Goal: Transaction & Acquisition: Download file/media

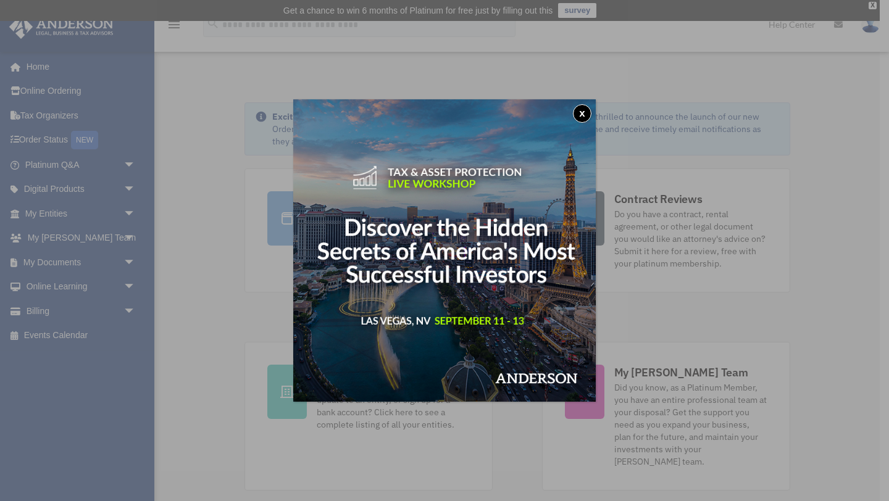
click at [584, 110] on button "x" at bounding box center [582, 113] width 19 height 19
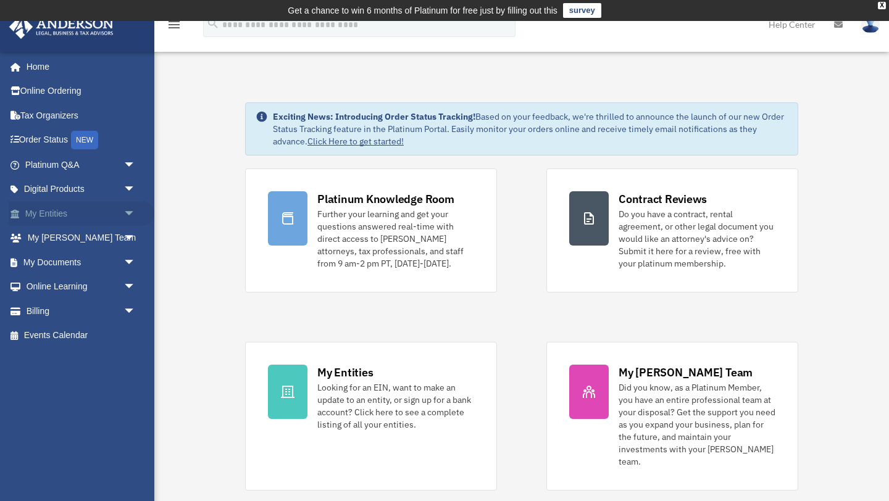
click at [51, 212] on link "My Entities arrow_drop_down" at bounding box center [82, 213] width 146 height 25
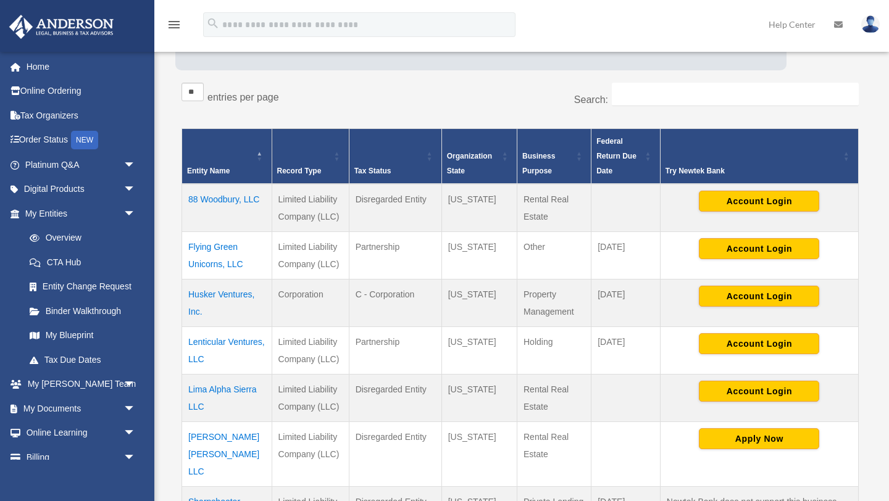
scroll to position [201, 0]
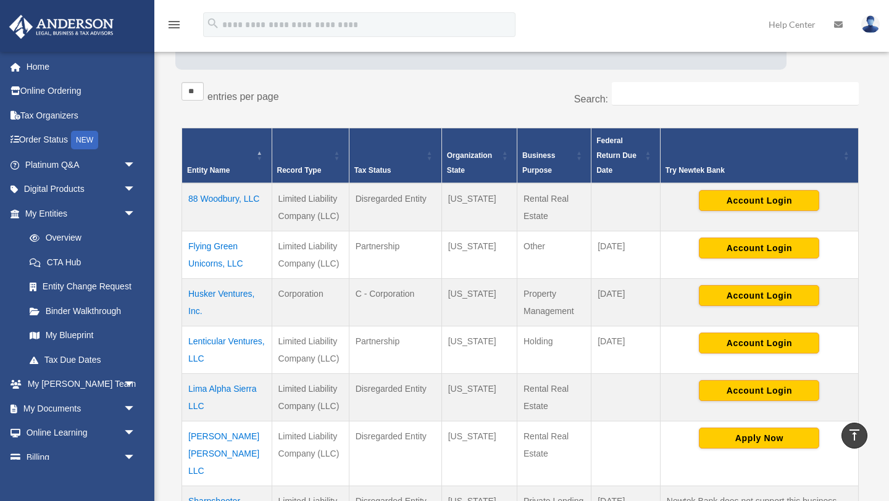
click at [221, 194] on td "88 Woodbury, LLC" at bounding box center [227, 207] width 90 height 48
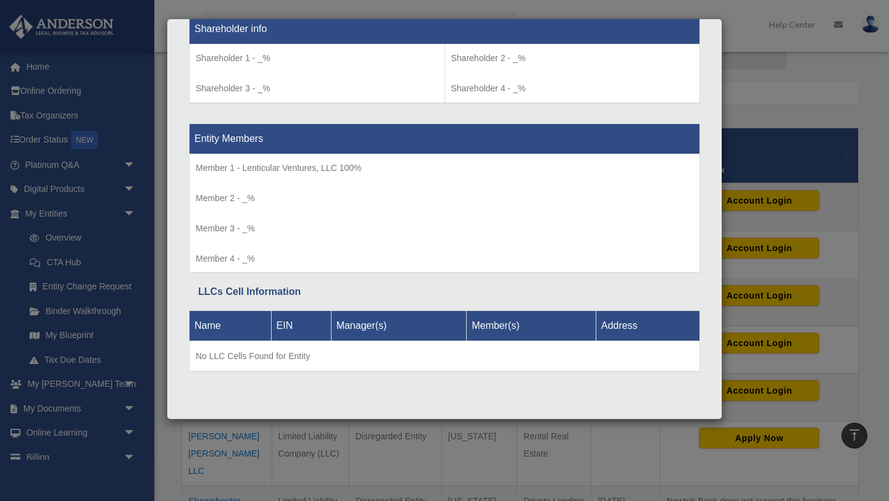
scroll to position [0, 0]
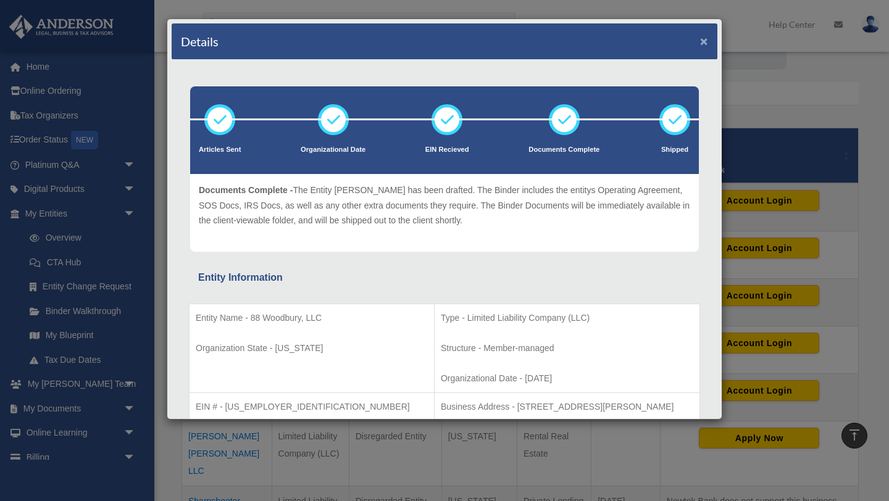
click at [704, 41] on button "×" at bounding box center [704, 41] width 8 height 13
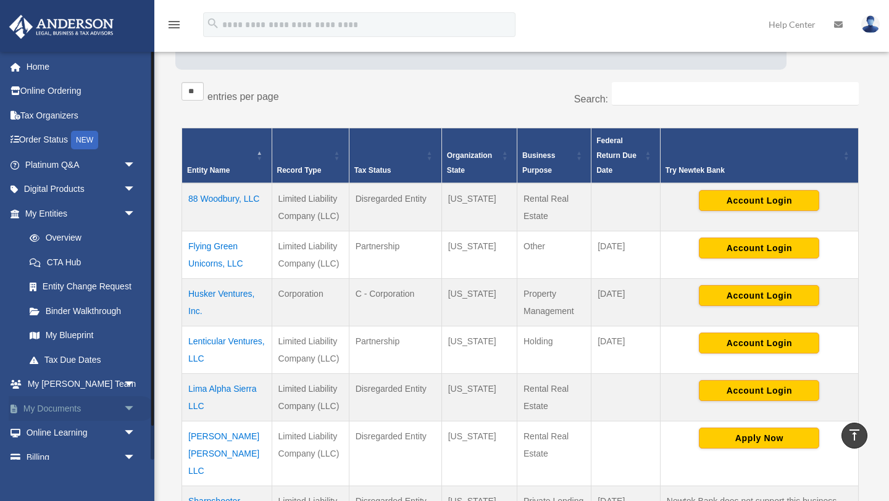
click at [65, 409] on link "My Documents arrow_drop_down" at bounding box center [82, 408] width 146 height 25
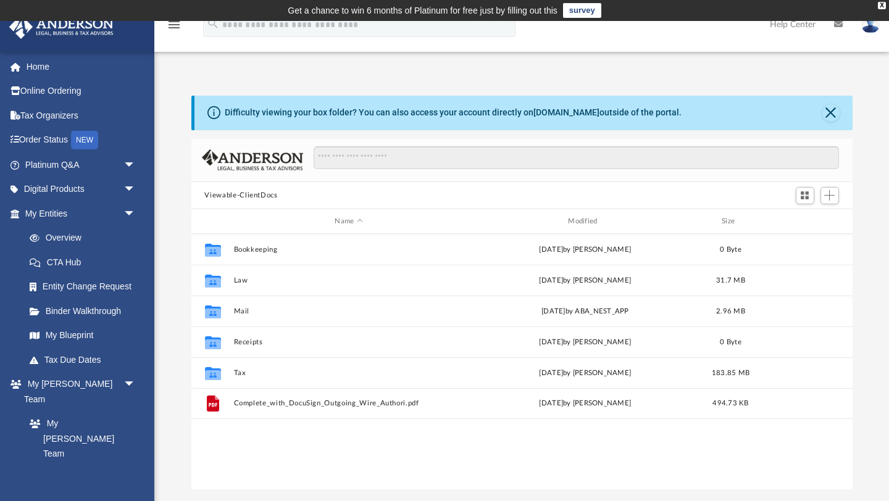
scroll to position [280, 661]
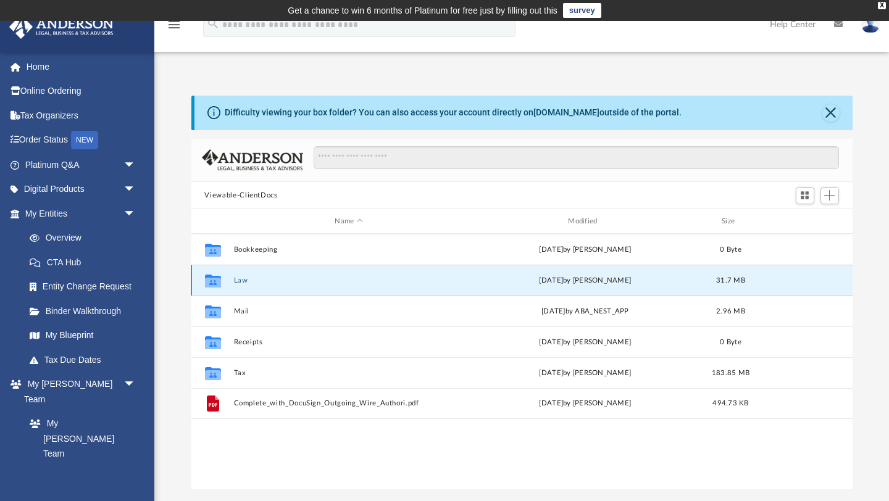
click at [238, 277] on button "Law" at bounding box center [348, 281] width 231 height 8
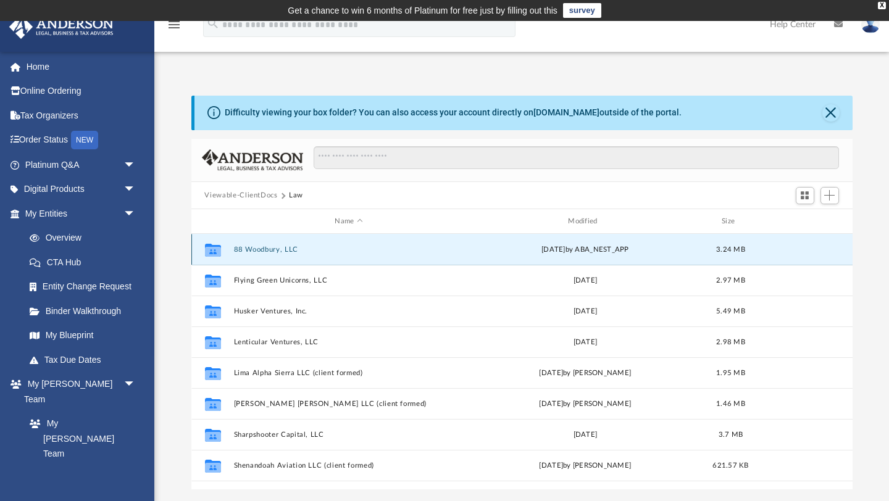
click at [280, 246] on button "88 Woodbury, LLC" at bounding box center [348, 250] width 231 height 8
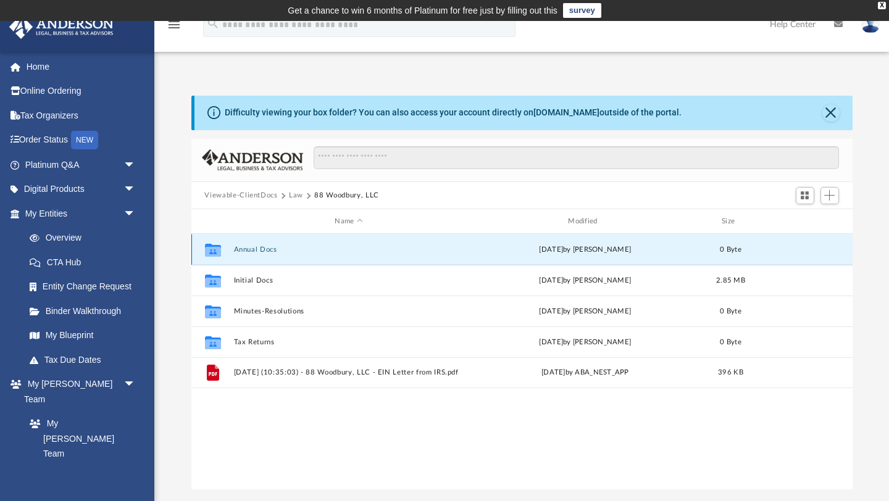
click at [280, 246] on button "Annual Docs" at bounding box center [348, 250] width 231 height 8
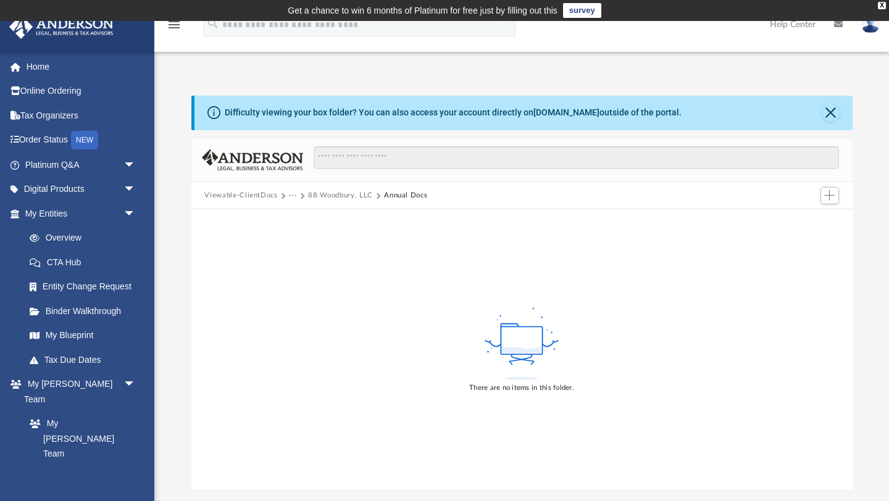
click at [335, 192] on button "88 Woodbury, LLC" at bounding box center [340, 195] width 64 height 11
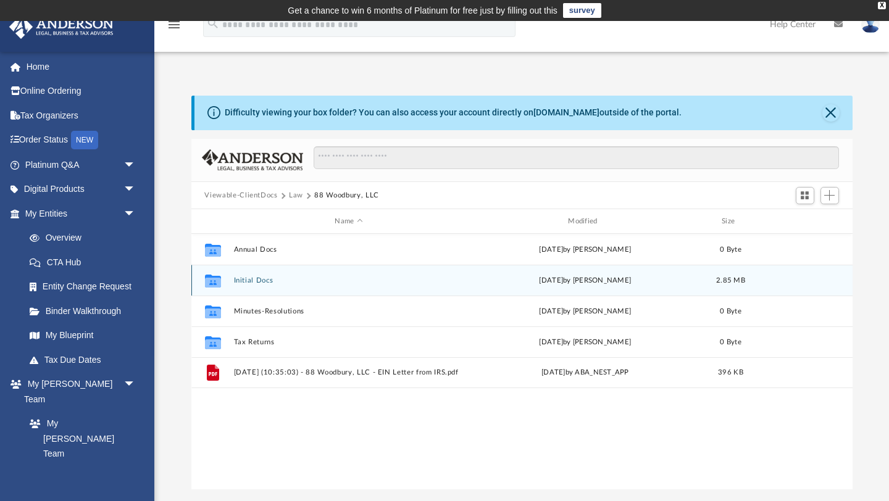
click at [246, 284] on div "Collaborated Folder Initial Docs Fri Feb 28 2025 by Lindsay Haggie 2.85 MB" at bounding box center [521, 280] width 661 height 31
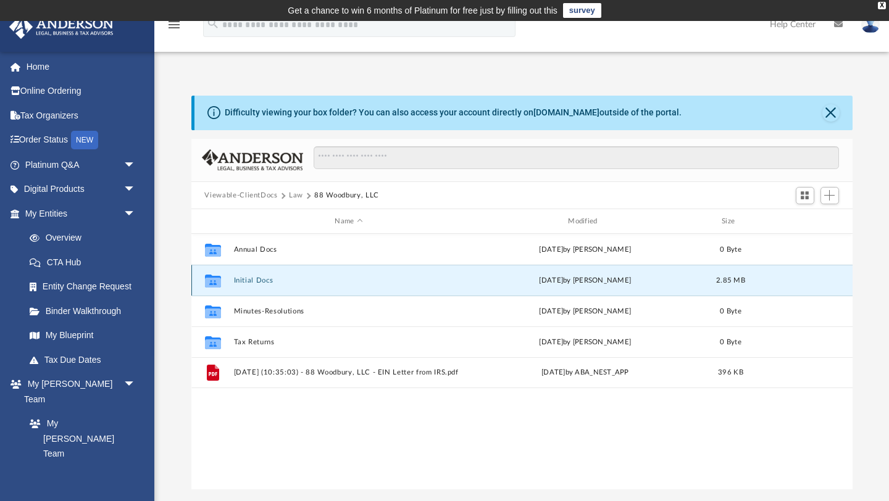
click at [241, 281] on button "Initial Docs" at bounding box center [348, 281] width 231 height 8
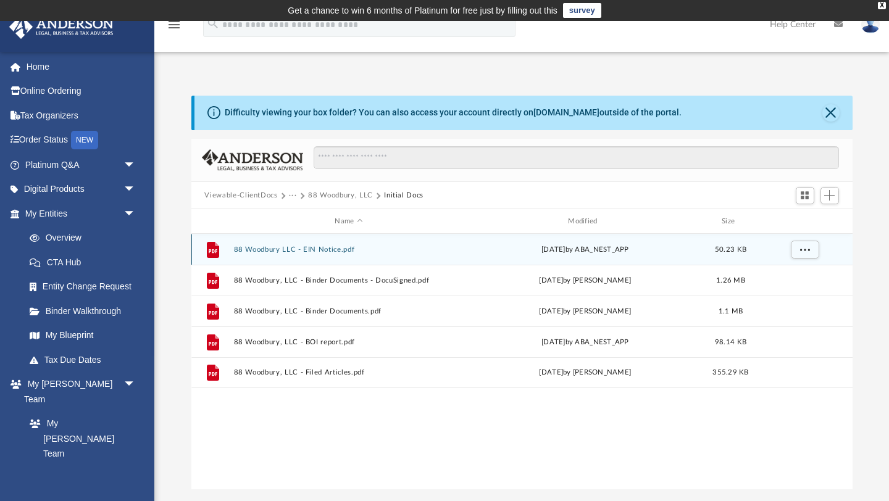
click at [699, 251] on div "Tue Feb 18 2025 by ABA_NEST_APP" at bounding box center [585, 249] width 231 height 11
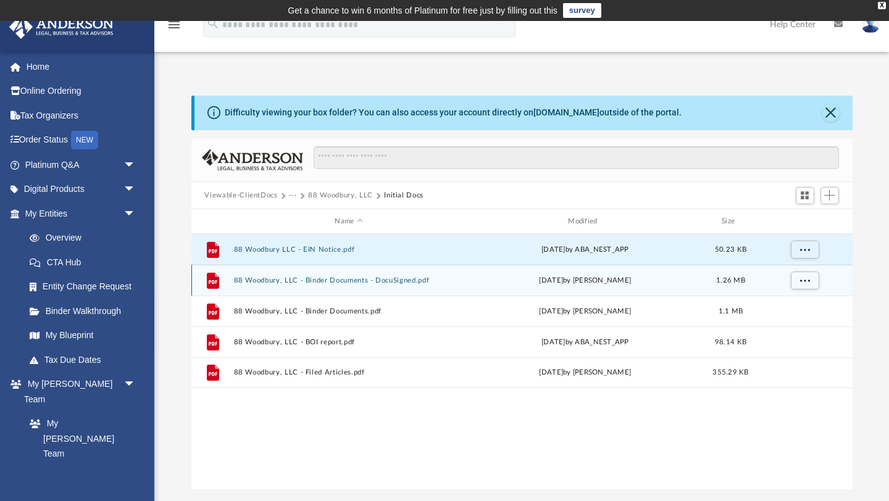
click at [689, 281] on div "Fri Feb 28 2025 by Lindsay Haggie" at bounding box center [585, 280] width 231 height 11
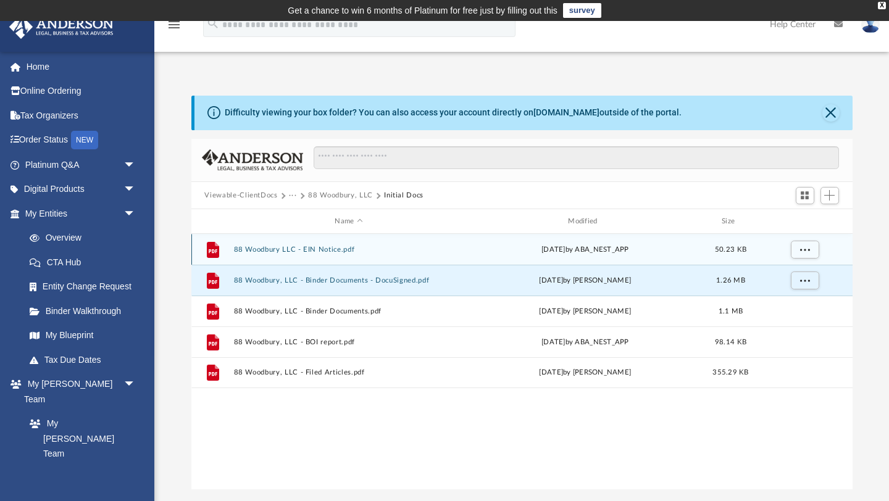
click at [688, 260] on div "File 88 Woodbury LLC - EIN Notice.pdf Tue Feb 18 2025 by ABA_NEST_APP 50.23 KB" at bounding box center [521, 249] width 661 height 31
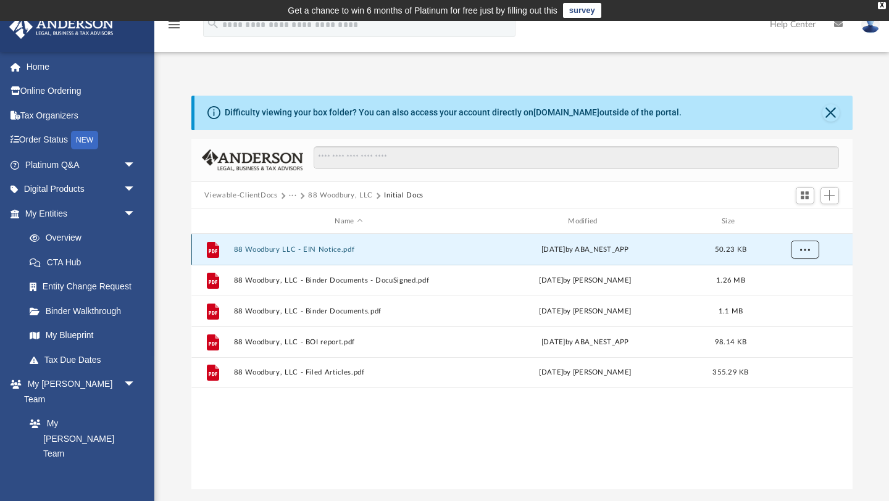
click at [806, 249] on span "More options" at bounding box center [804, 249] width 10 height 7
click at [796, 295] on li "Download" at bounding box center [793, 294] width 36 height 13
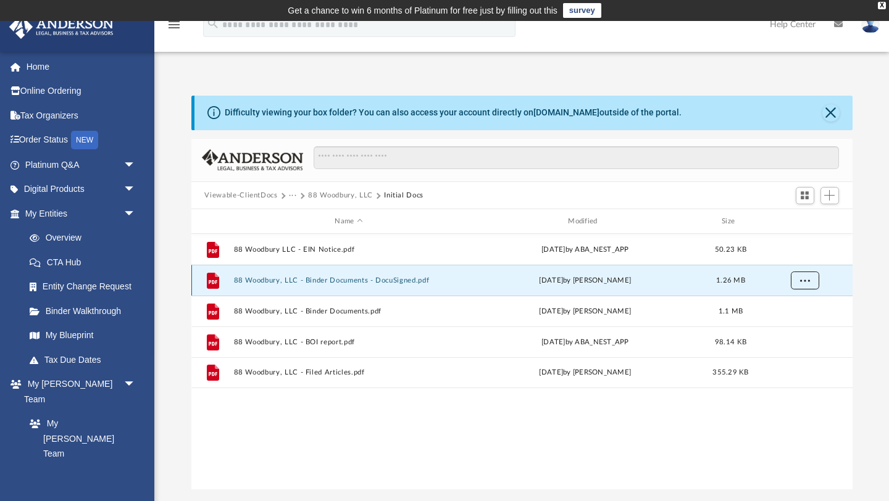
click at [804, 280] on span "More options" at bounding box center [804, 280] width 10 height 7
click at [801, 328] on li "Download" at bounding box center [793, 325] width 36 height 13
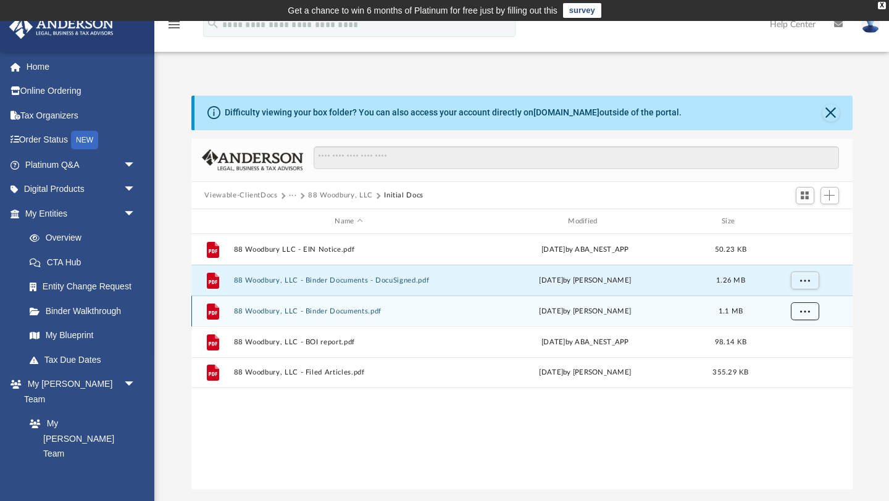
click at [801, 308] on span "More options" at bounding box center [804, 311] width 10 height 7
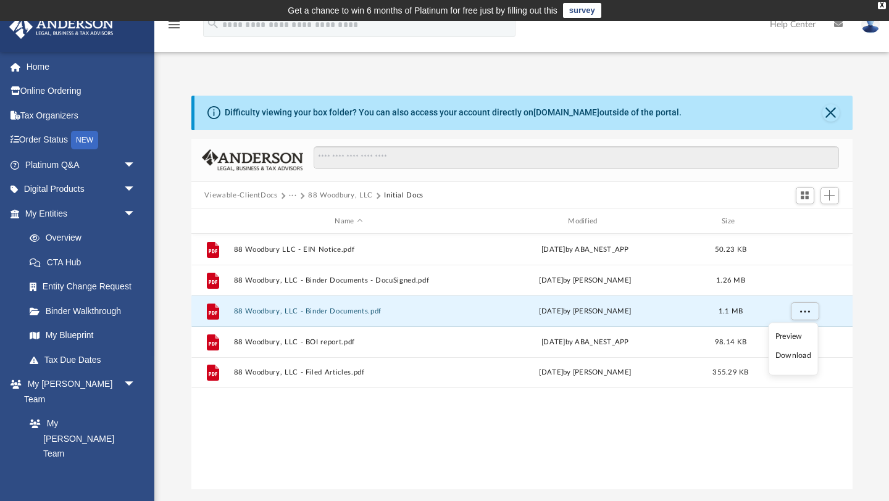
click at [799, 357] on li "Download" at bounding box center [793, 355] width 36 height 13
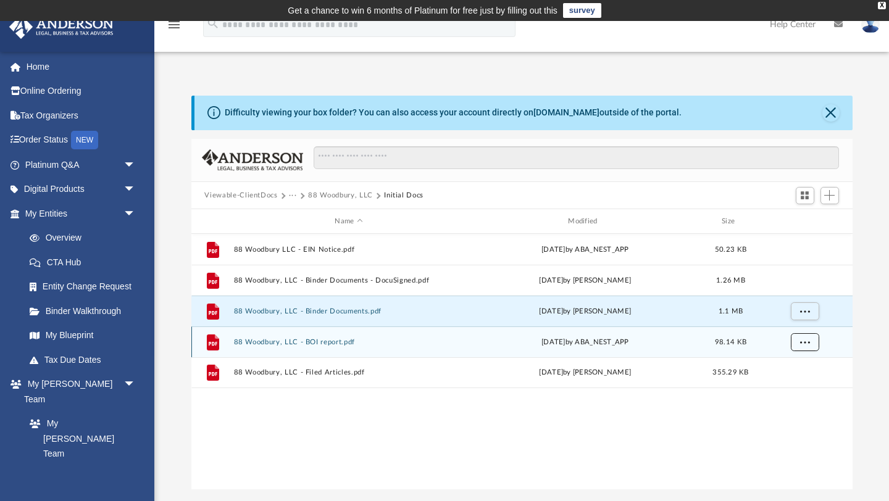
click at [797, 341] on button "More options" at bounding box center [804, 342] width 28 height 19
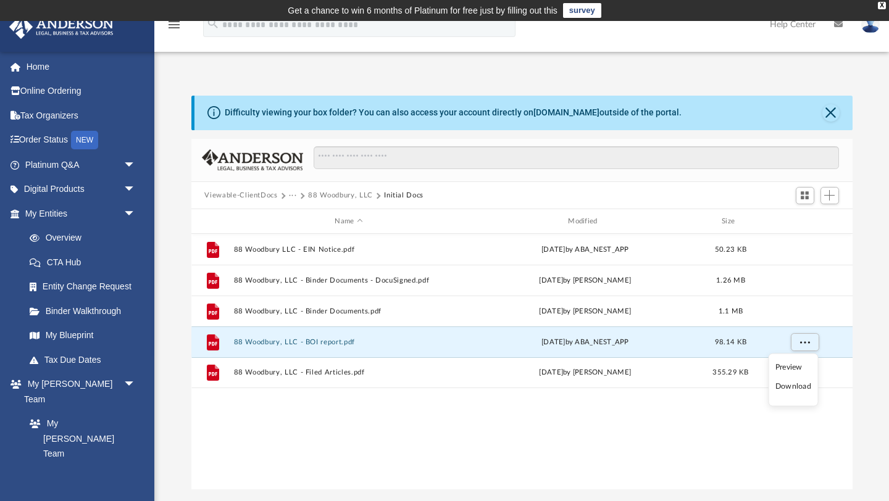
click at [796, 388] on li "Download" at bounding box center [793, 386] width 36 height 13
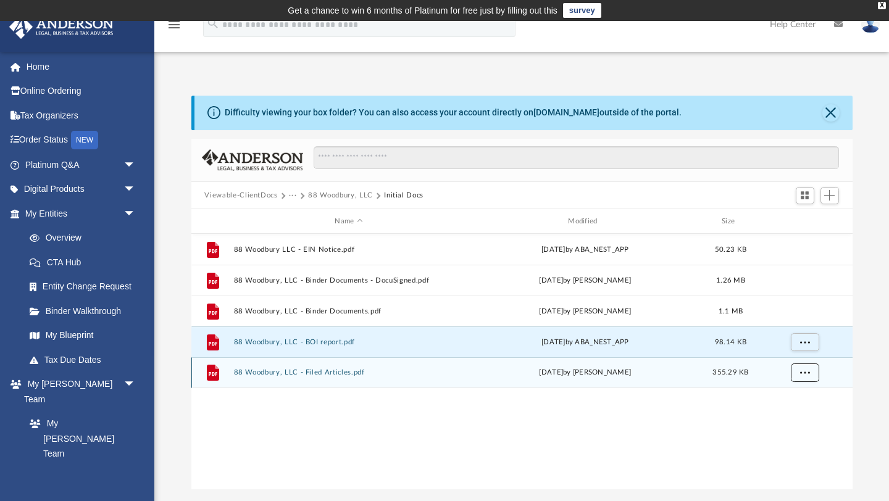
click at [794, 368] on button "More options" at bounding box center [804, 373] width 28 height 19
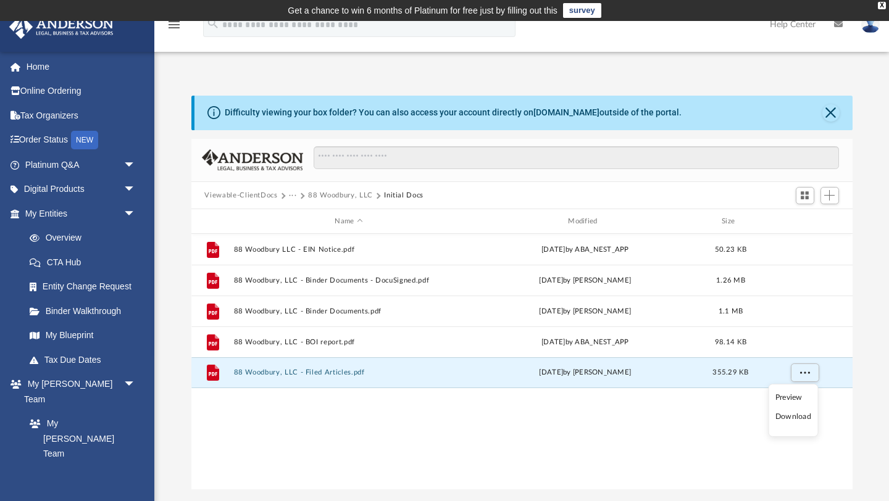
click at [792, 417] on li "Download" at bounding box center [793, 417] width 36 height 13
click at [265, 193] on button "Viewable-ClientDocs" at bounding box center [240, 195] width 73 height 11
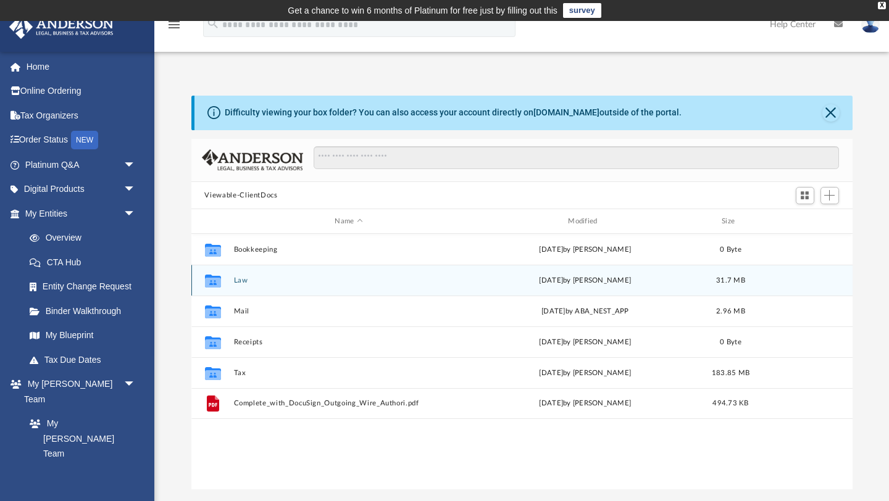
click at [239, 279] on button "Law" at bounding box center [348, 281] width 231 height 8
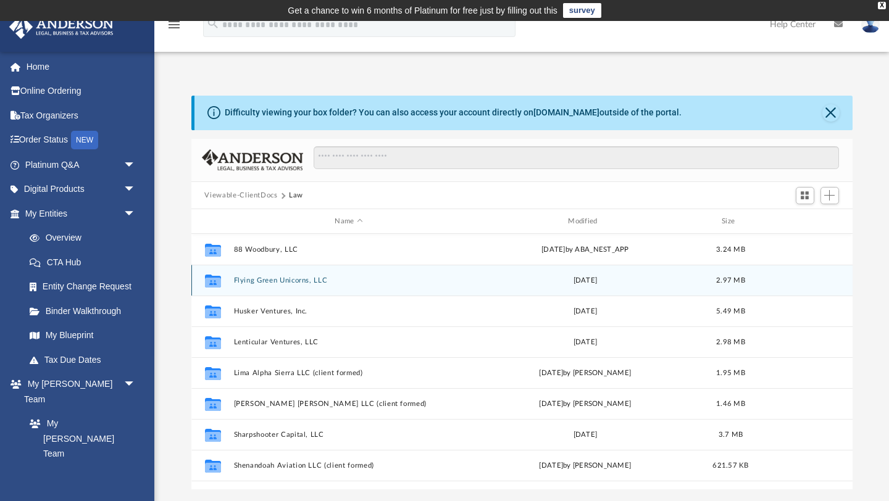
click at [243, 283] on button "Flying Green Unicorns, LLC" at bounding box center [348, 281] width 231 height 8
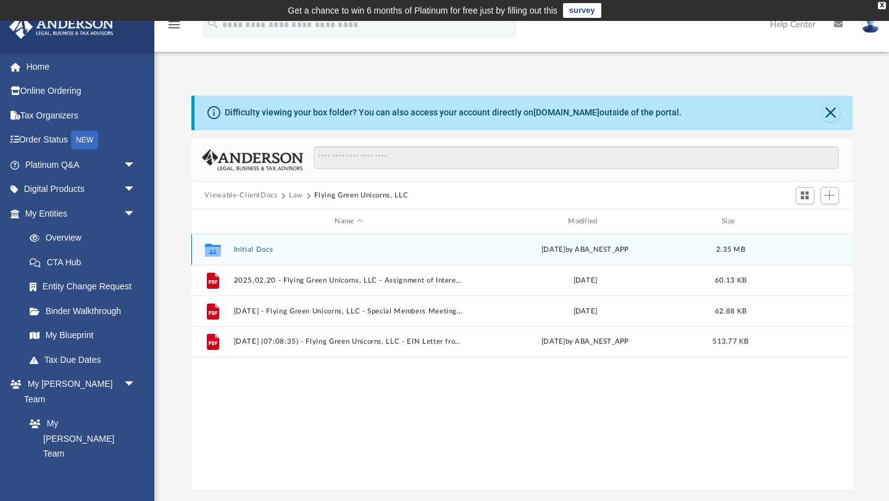
click at [268, 249] on button "Initial Docs" at bounding box center [348, 250] width 231 height 8
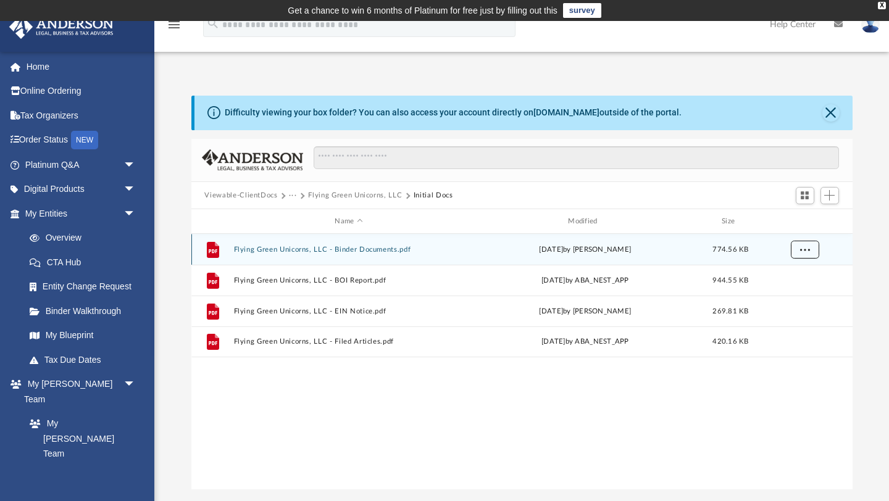
click at [807, 247] on span "More options" at bounding box center [804, 249] width 10 height 7
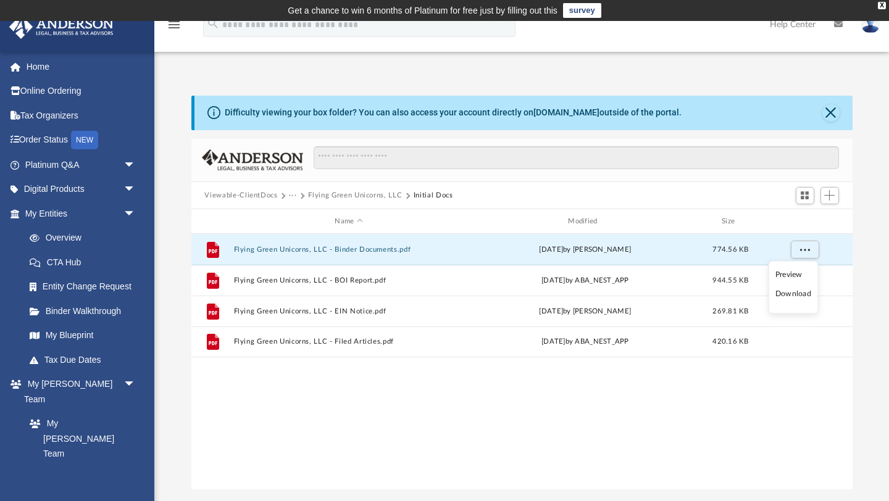
click at [799, 294] on li "Download" at bounding box center [793, 294] width 36 height 13
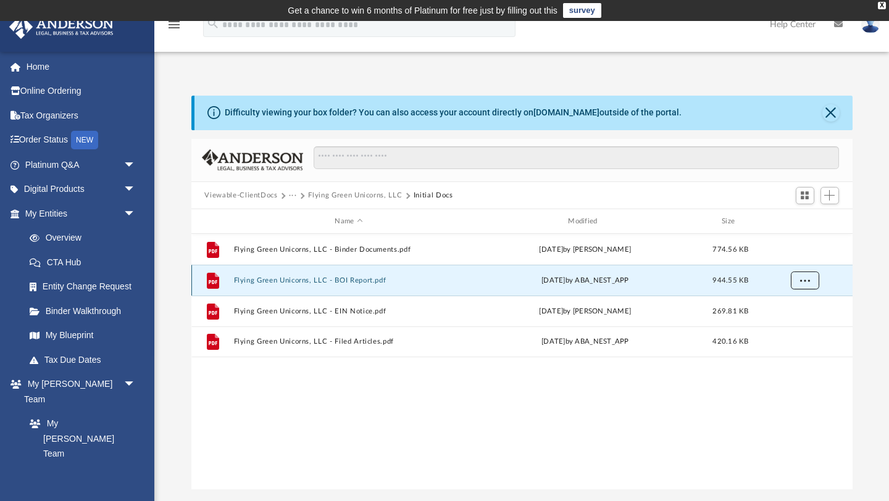
click at [806, 279] on span "More options" at bounding box center [804, 280] width 10 height 7
click at [802, 326] on li "Download" at bounding box center [793, 325] width 36 height 13
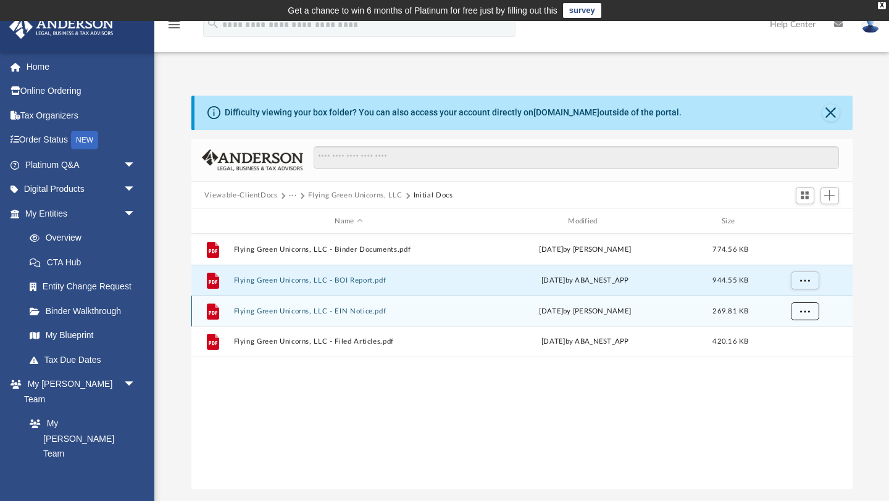
click at [804, 308] on span "More options" at bounding box center [804, 311] width 10 height 7
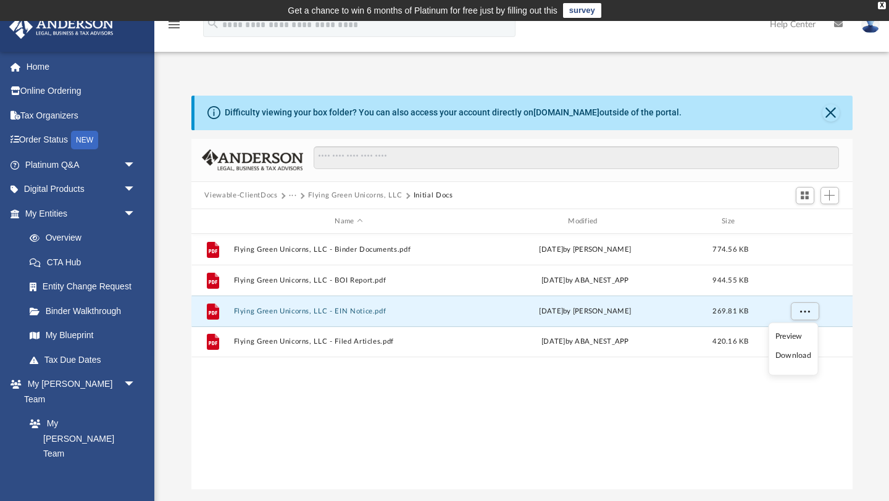
click at [803, 358] on li "Download" at bounding box center [793, 355] width 36 height 13
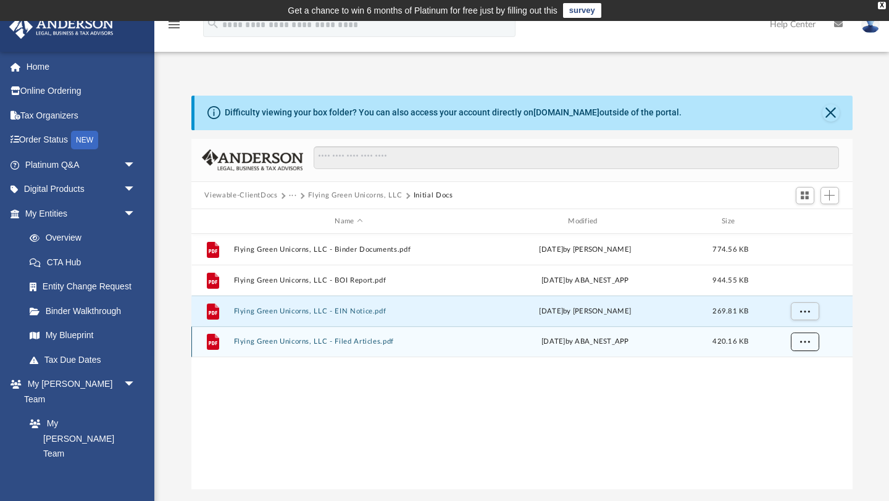
click at [798, 342] on button "More options" at bounding box center [804, 342] width 28 height 19
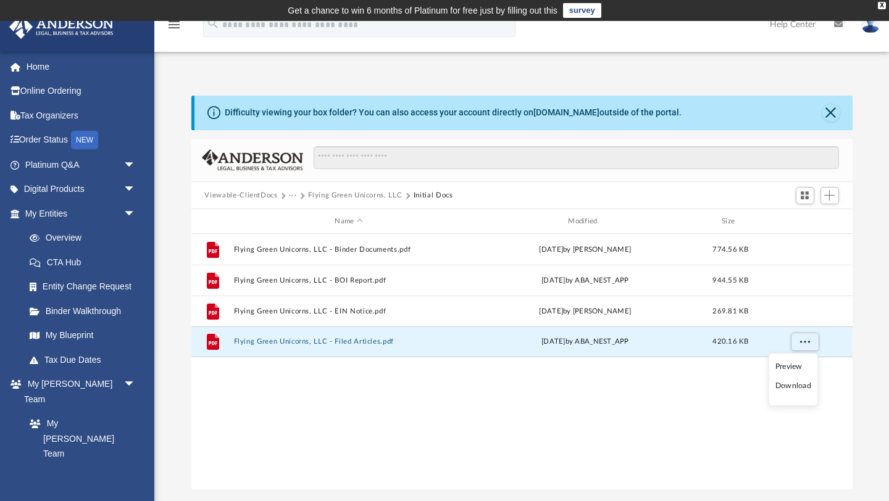
click at [796, 386] on li "Download" at bounding box center [793, 386] width 36 height 13
click at [356, 194] on button "Flying Green Unicorns, LLC" at bounding box center [355, 195] width 94 height 11
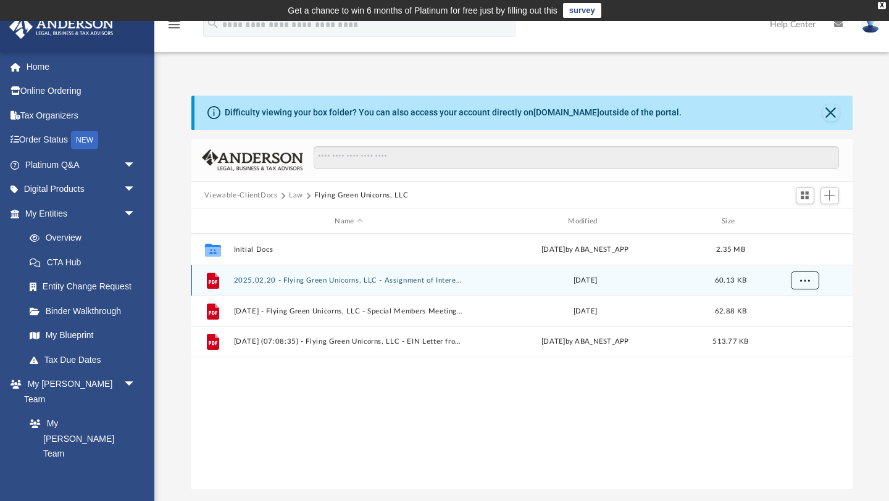
click at [806, 283] on span "More options" at bounding box center [804, 280] width 10 height 7
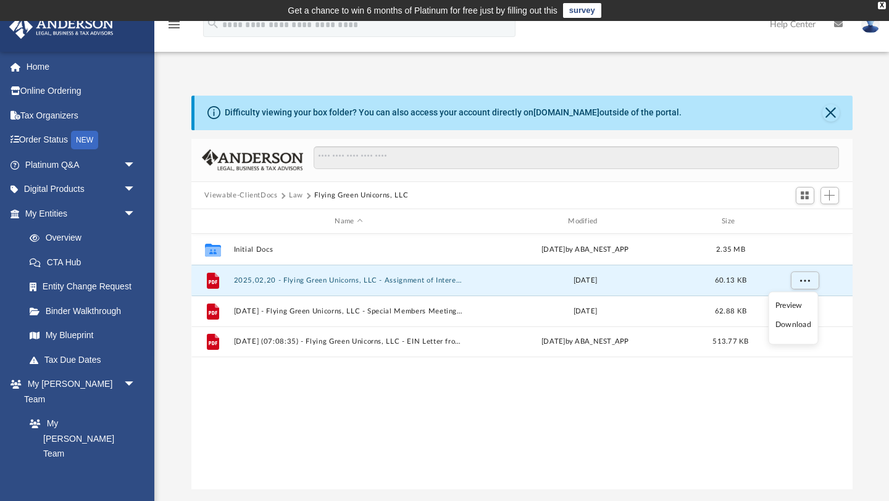
click at [806, 327] on li "Download" at bounding box center [793, 325] width 36 height 13
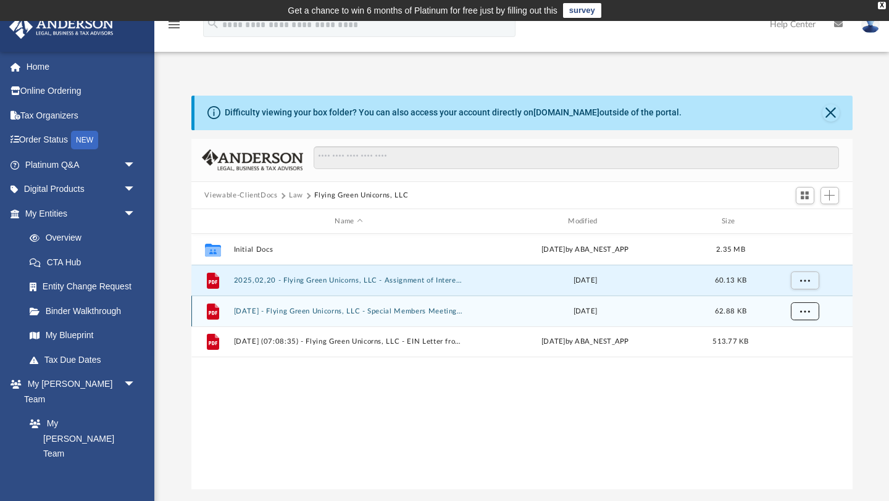
click at [807, 310] on span "More options" at bounding box center [804, 311] width 10 height 7
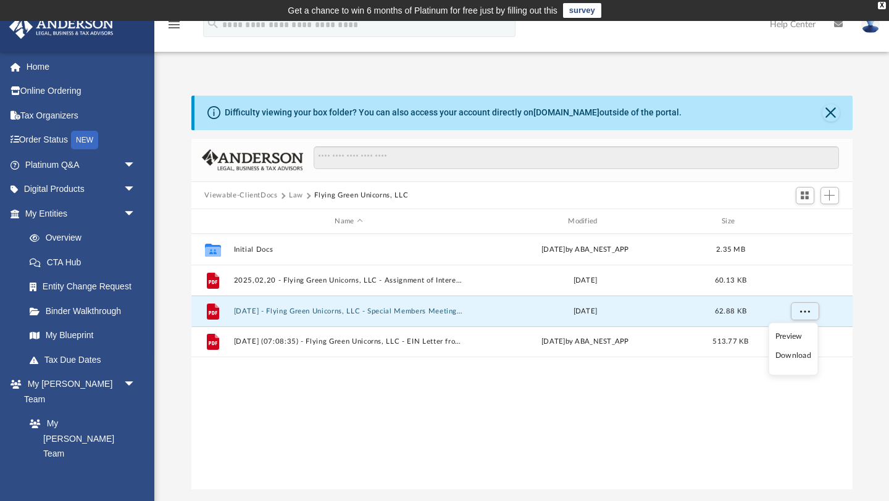
click at [806, 357] on li "Download" at bounding box center [793, 355] width 36 height 13
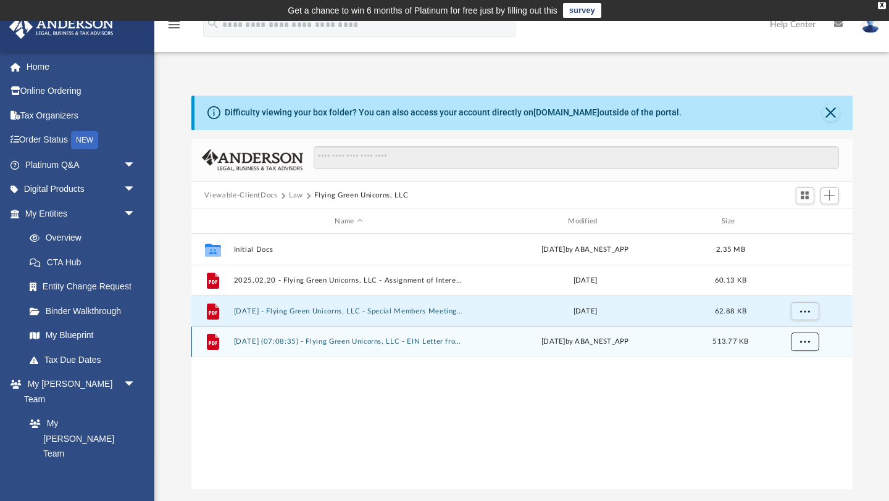
click at [805, 339] on span "More options" at bounding box center [804, 341] width 10 height 7
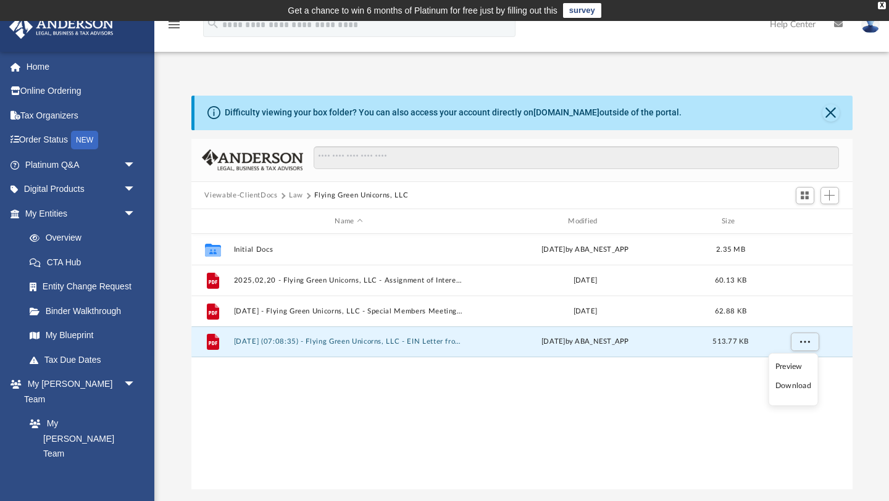
click at [806, 385] on li "Download" at bounding box center [793, 386] width 36 height 13
click at [294, 194] on button "Law" at bounding box center [296, 195] width 14 height 11
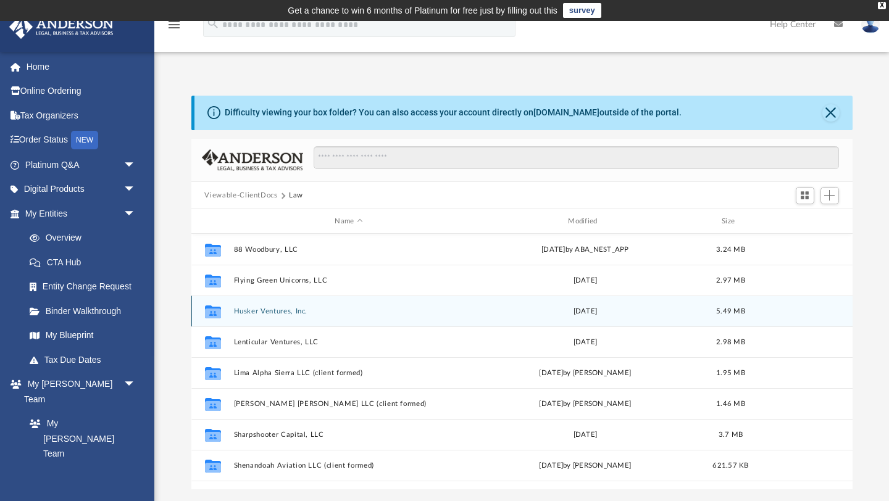
click at [260, 312] on button "Husker Ventures, Inc." at bounding box center [348, 311] width 231 height 8
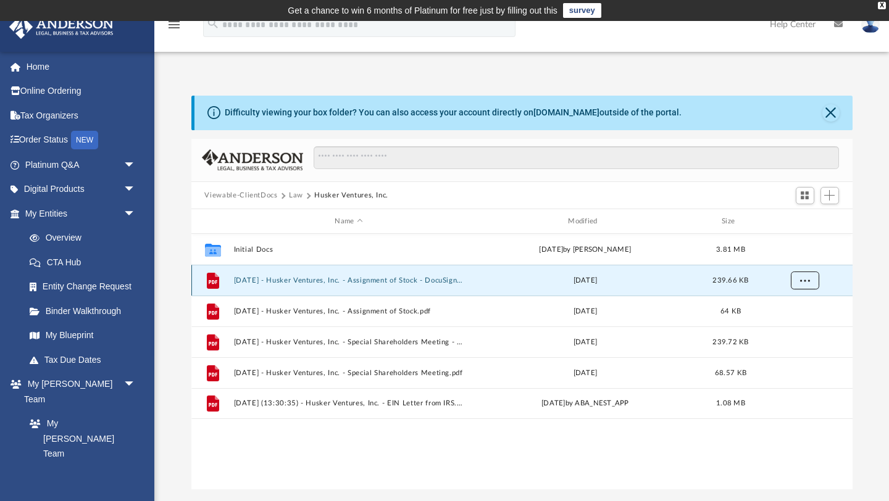
click at [803, 278] on span "More options" at bounding box center [804, 280] width 10 height 7
click at [799, 328] on li "Download" at bounding box center [793, 325] width 36 height 13
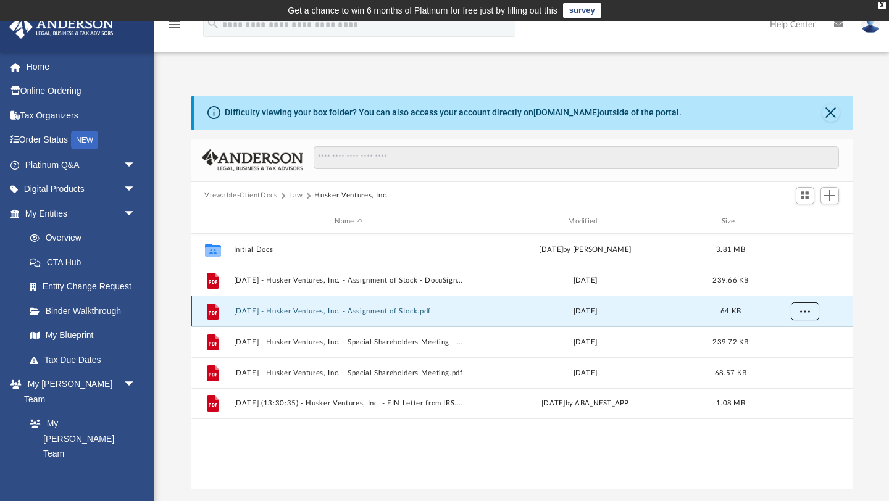
click at [803, 310] on span "More options" at bounding box center [804, 311] width 10 height 7
click at [804, 356] on li "Download" at bounding box center [793, 355] width 36 height 13
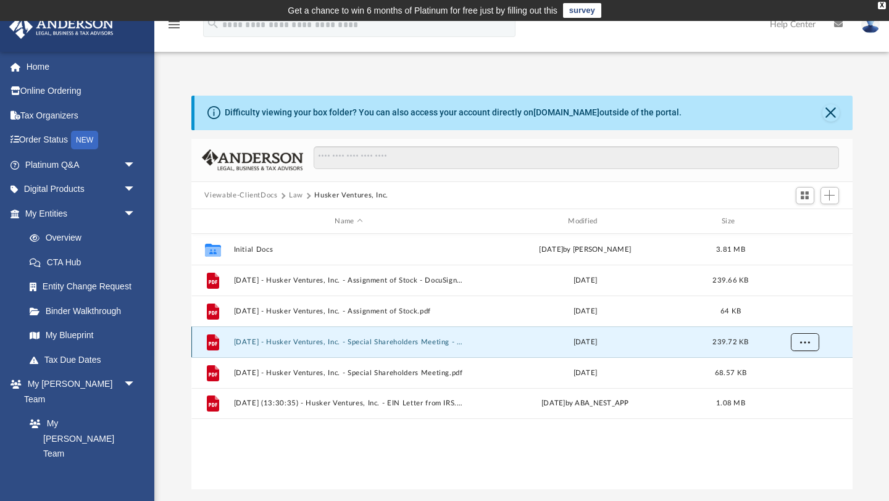
click at [808, 344] on span "More options" at bounding box center [804, 342] width 10 height 7
click at [807, 386] on li "Download" at bounding box center [793, 386] width 36 height 13
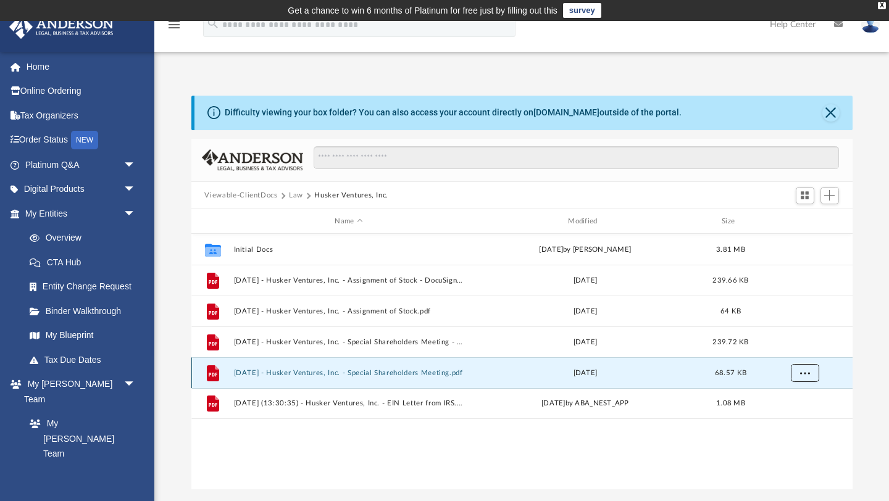
click at [807, 377] on button "More options" at bounding box center [804, 373] width 28 height 19
click at [805, 417] on li "Download" at bounding box center [793, 417] width 36 height 13
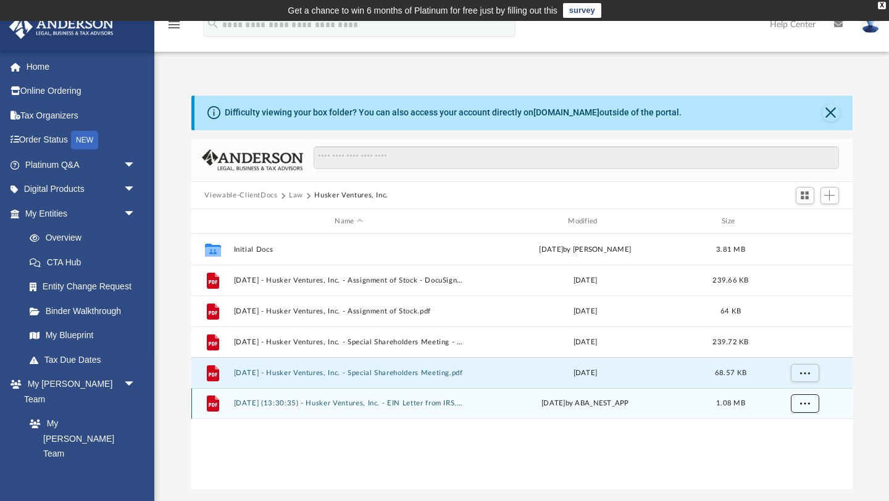
click at [805, 406] on span "More options" at bounding box center [804, 403] width 10 height 7
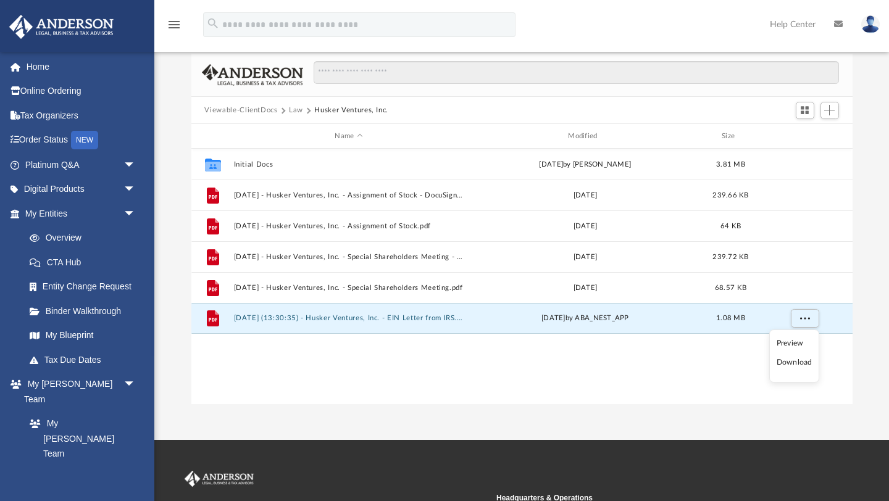
scroll to position [90, 0]
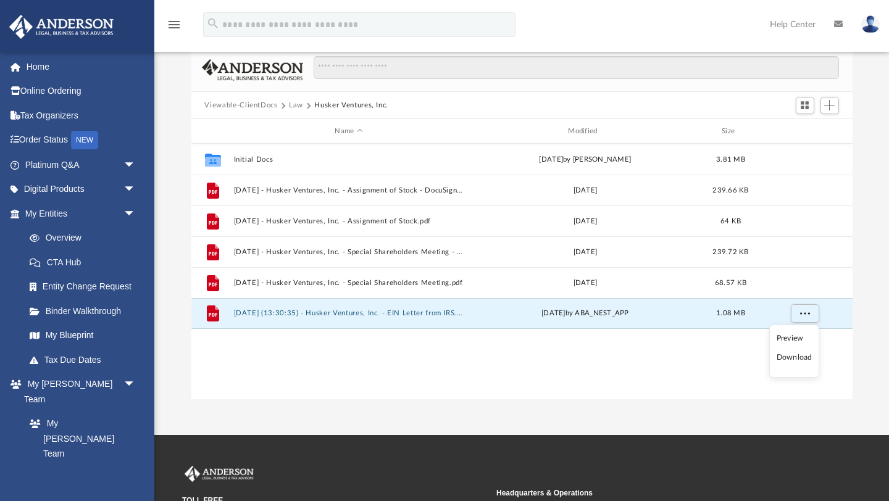
click at [796, 358] on li "Download" at bounding box center [795, 357] width 36 height 13
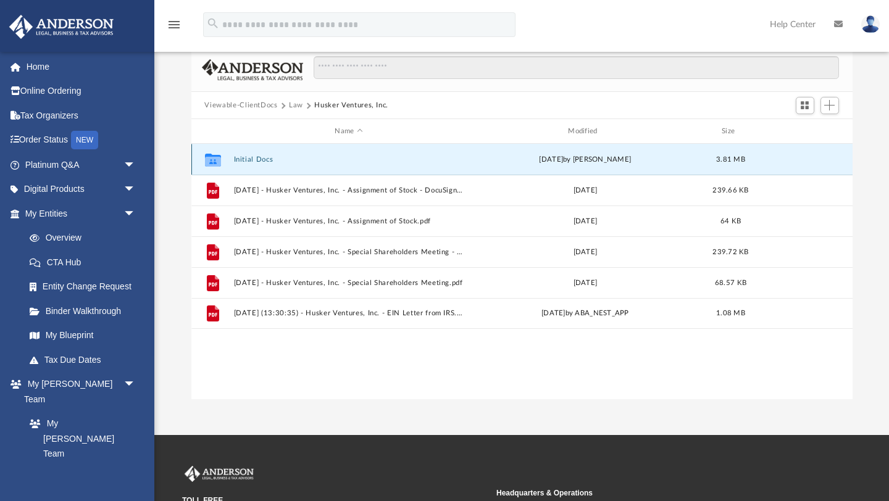
click at [259, 159] on button "Initial Docs" at bounding box center [348, 160] width 231 height 8
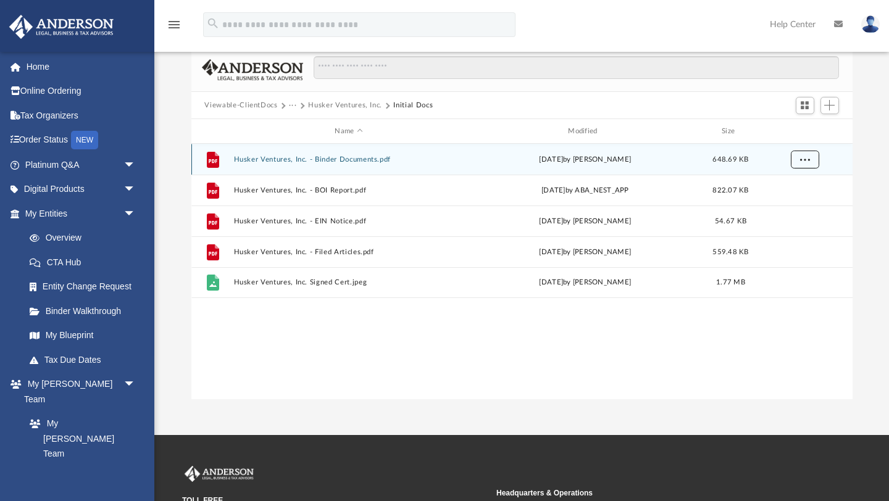
click at [807, 156] on span "More options" at bounding box center [804, 159] width 10 height 7
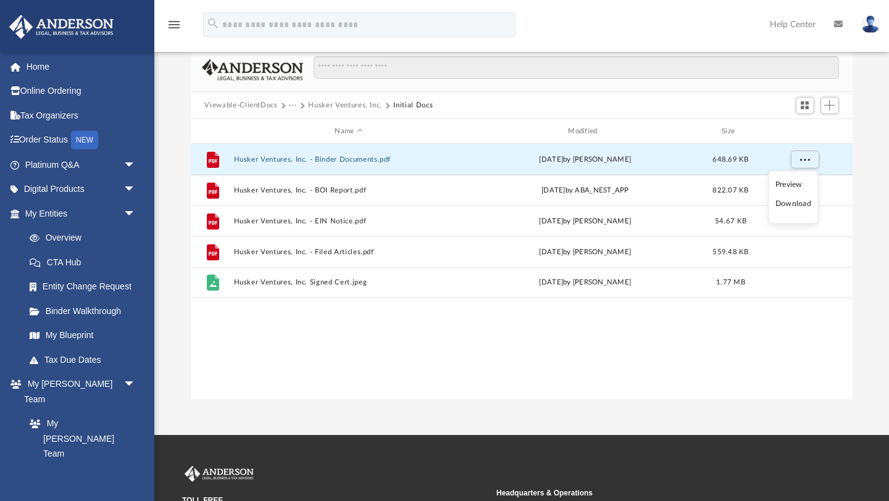
click at [804, 204] on li "Download" at bounding box center [793, 204] width 36 height 13
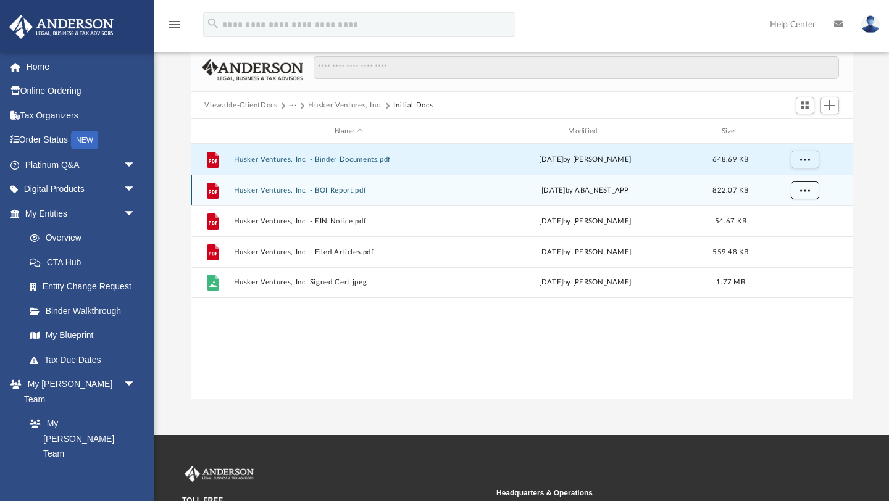
click at [805, 187] on span "More options" at bounding box center [804, 190] width 10 height 7
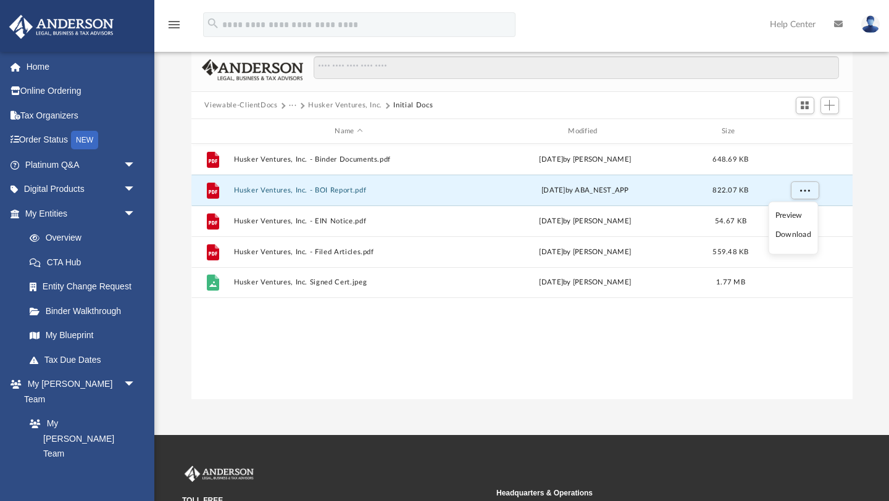
click at [799, 236] on li "Download" at bounding box center [793, 234] width 36 height 13
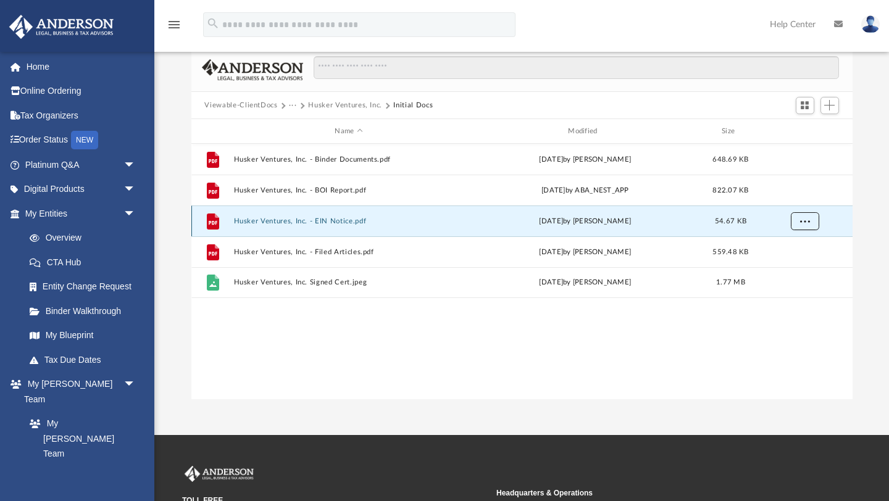
click at [800, 222] on span "More options" at bounding box center [804, 221] width 10 height 7
click at [799, 265] on li "Download" at bounding box center [793, 265] width 36 height 13
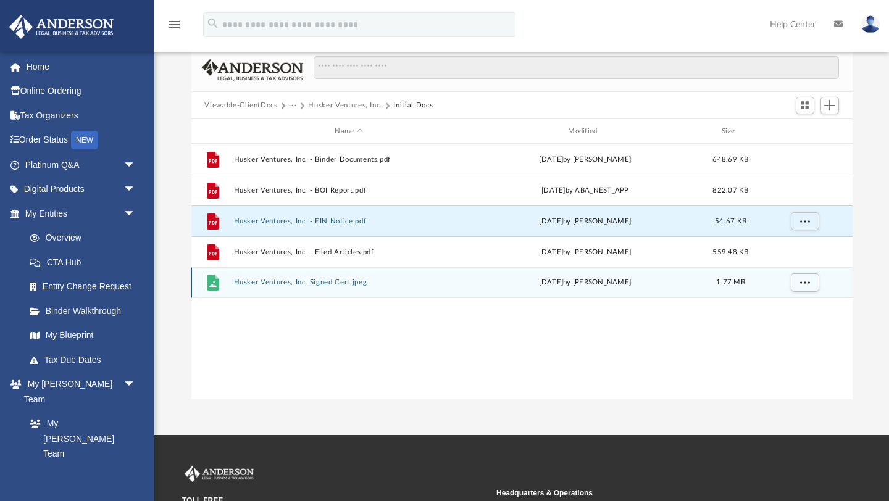
click at [830, 288] on div "grid" at bounding box center [804, 282] width 86 height 23
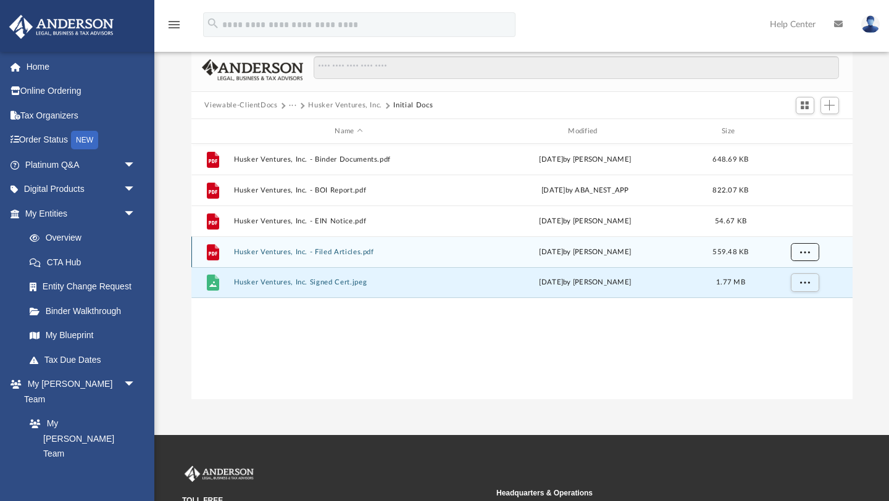
click at [807, 249] on span "More options" at bounding box center [804, 252] width 10 height 7
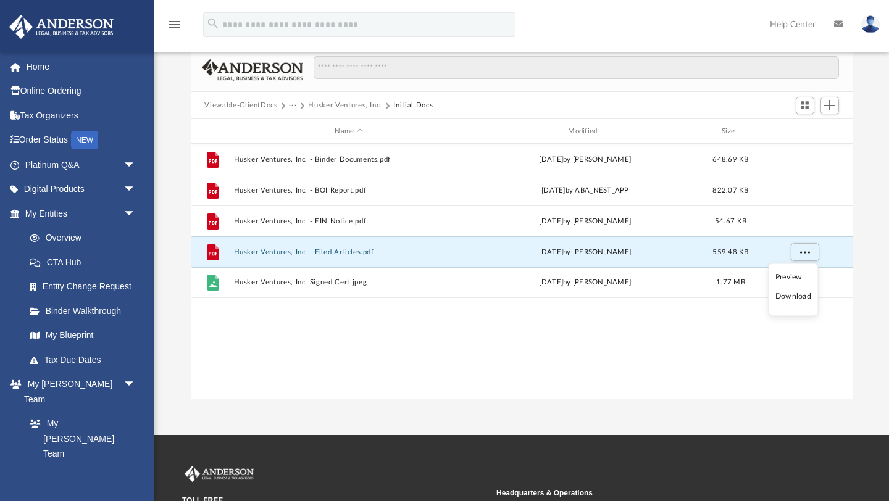
click at [804, 299] on li "Download" at bounding box center [793, 296] width 36 height 13
click at [774, 327] on div "File Husker Ventures, Inc. - Binder Documents.pdf Thu Feb 13 2025 by Crayton Ol…" at bounding box center [521, 272] width 661 height 256
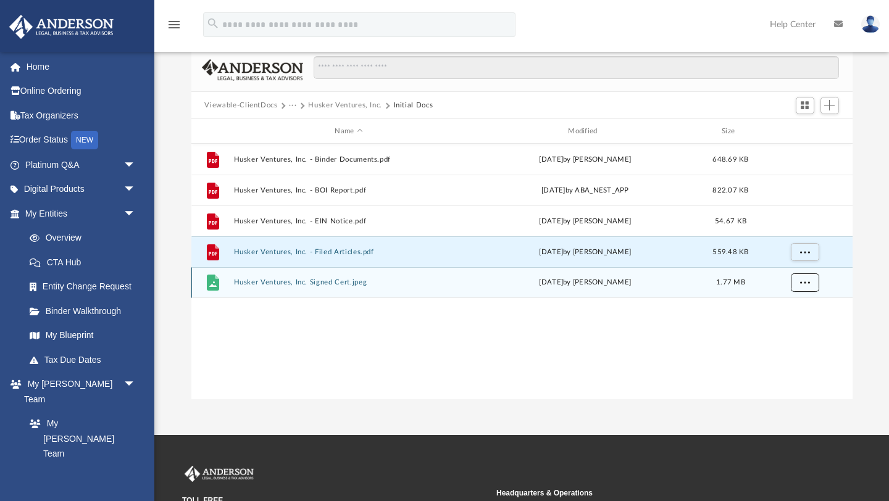
click at [800, 283] on span "More options" at bounding box center [804, 282] width 10 height 7
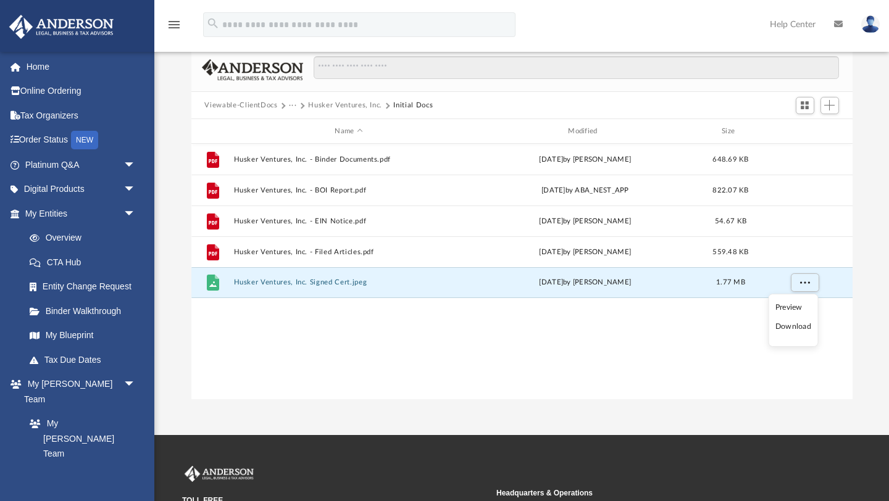
click at [803, 328] on li "Download" at bounding box center [793, 326] width 36 height 13
click at [294, 106] on button "···" at bounding box center [293, 105] width 8 height 11
click at [300, 127] on li "Law" at bounding box center [303, 126] width 14 height 13
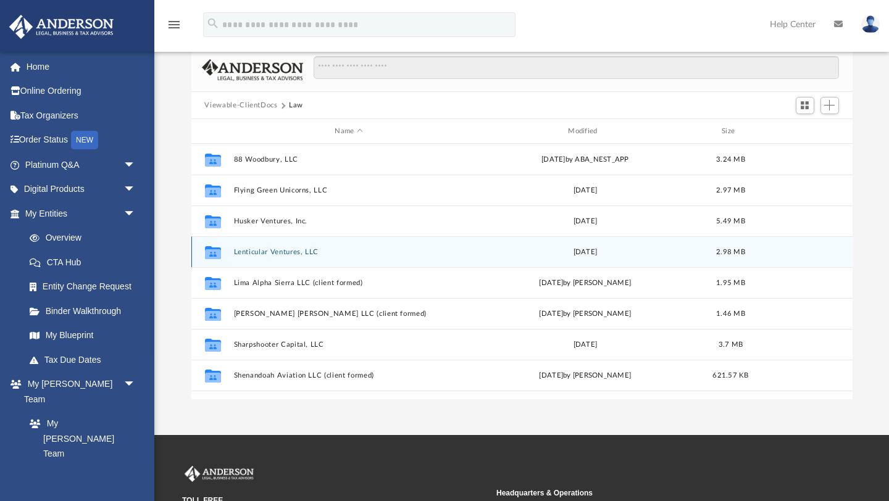
click at [256, 251] on button "Lenticular Ventures, LLC" at bounding box center [348, 252] width 231 height 8
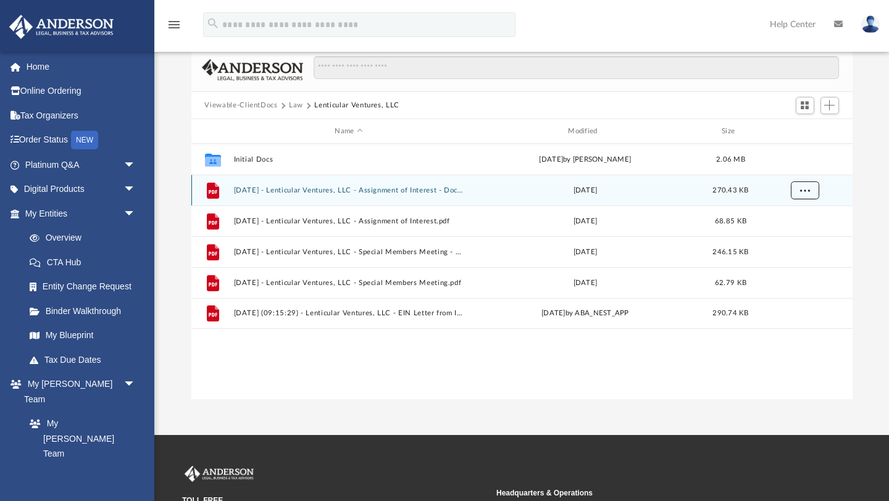
click at [804, 191] on span "More options" at bounding box center [804, 190] width 10 height 7
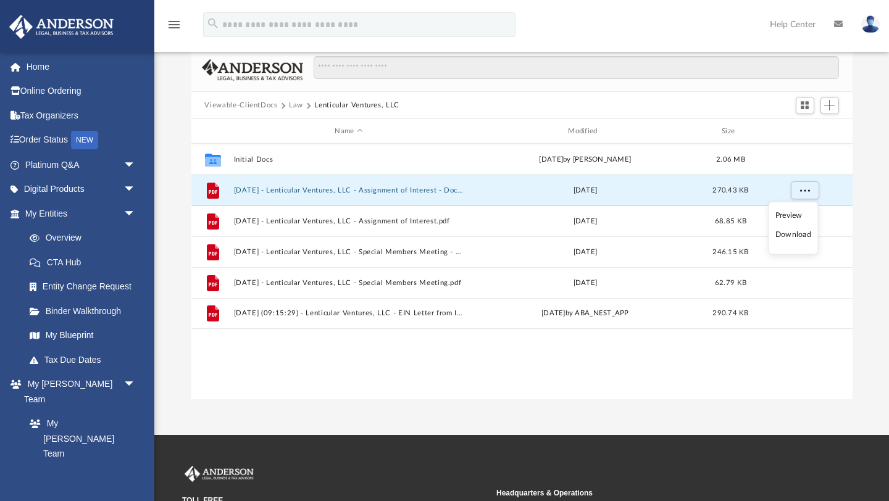
click at [793, 235] on li "Download" at bounding box center [793, 234] width 36 height 13
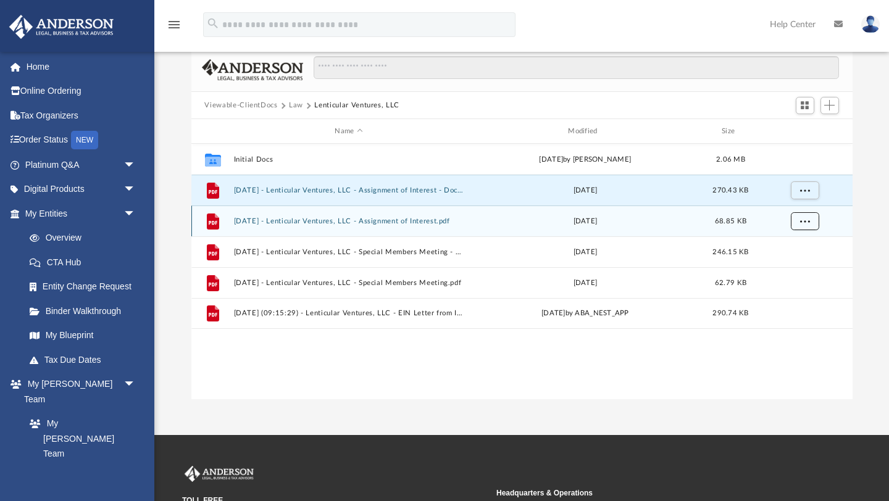
click at [804, 220] on span "More options" at bounding box center [804, 221] width 10 height 7
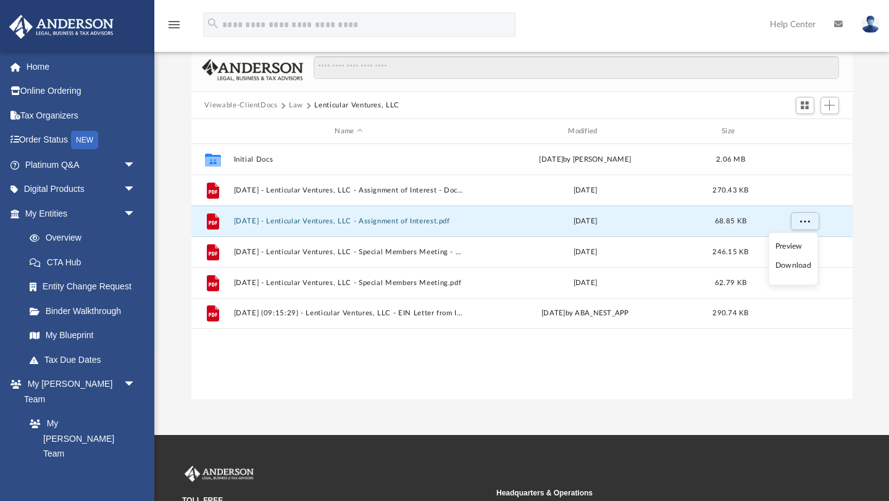
click at [861, 340] on div "Difficulty viewing your box folder? You can also access your account directly o…" at bounding box center [521, 203] width 735 height 394
click at [854, 255] on div "Difficulty viewing your box folder? You can also access your account directly o…" at bounding box center [521, 203] width 735 height 394
click at [874, 247] on div "Difficulty viewing your box folder? You can also access your account directly o…" at bounding box center [521, 203] width 735 height 394
click at [853, 170] on div "Difficulty viewing your box folder? You can also access your account directly o…" at bounding box center [521, 203] width 735 height 394
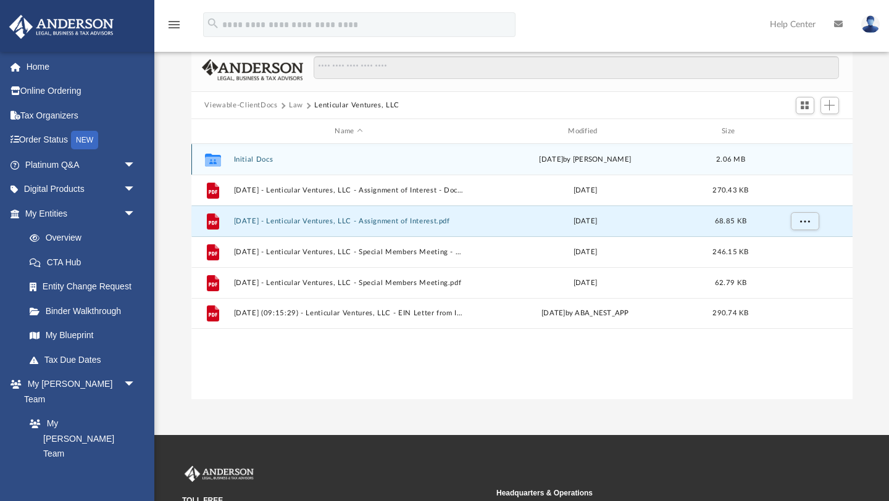
click at [810, 167] on div "Collaborated Folder Initial Docs Thu Feb 20 2025 by Colette Grier 2.06 MB" at bounding box center [521, 159] width 661 height 31
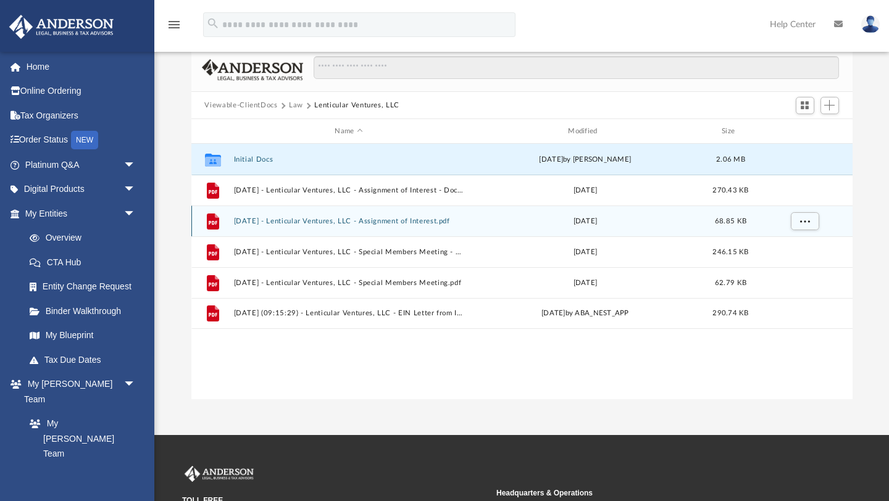
click at [565, 207] on div "File 2025.02.20 - Lenticular Ventures, LLC - Assignment of Interest.pdf Thu May…" at bounding box center [521, 221] width 661 height 31
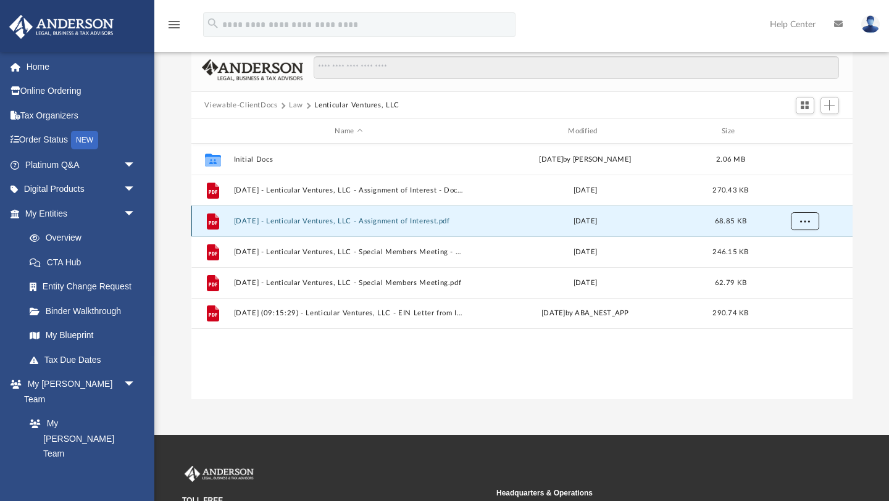
click at [807, 222] on span "More options" at bounding box center [804, 221] width 10 height 7
click at [798, 266] on li "Download" at bounding box center [793, 265] width 36 height 13
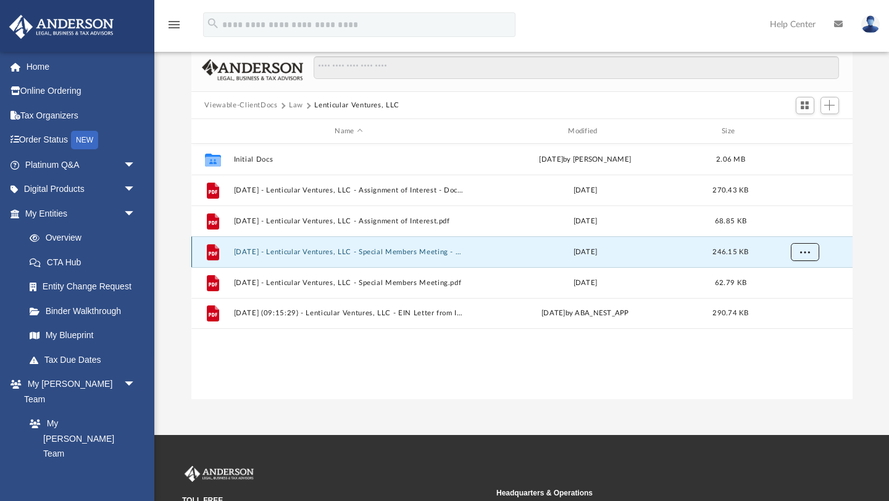
click at [803, 251] on span "More options" at bounding box center [804, 252] width 10 height 7
click at [799, 298] on li "Download" at bounding box center [793, 296] width 36 height 13
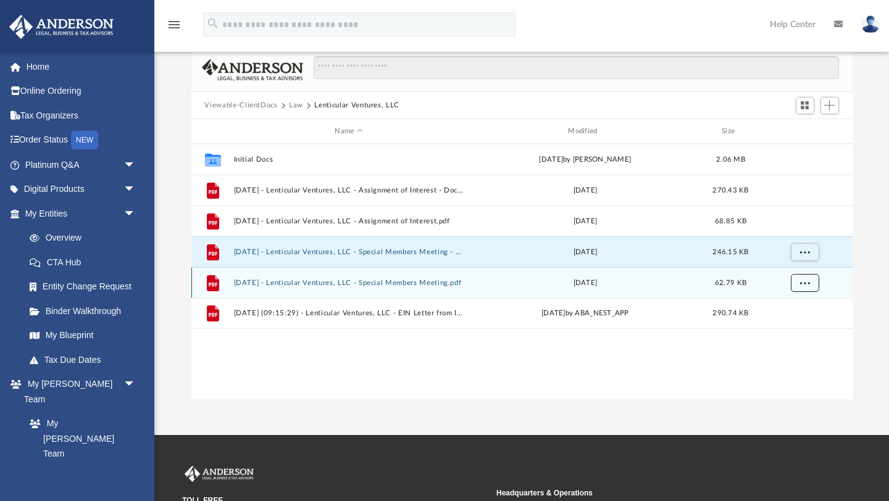
click at [801, 281] on span "More options" at bounding box center [804, 283] width 10 height 7
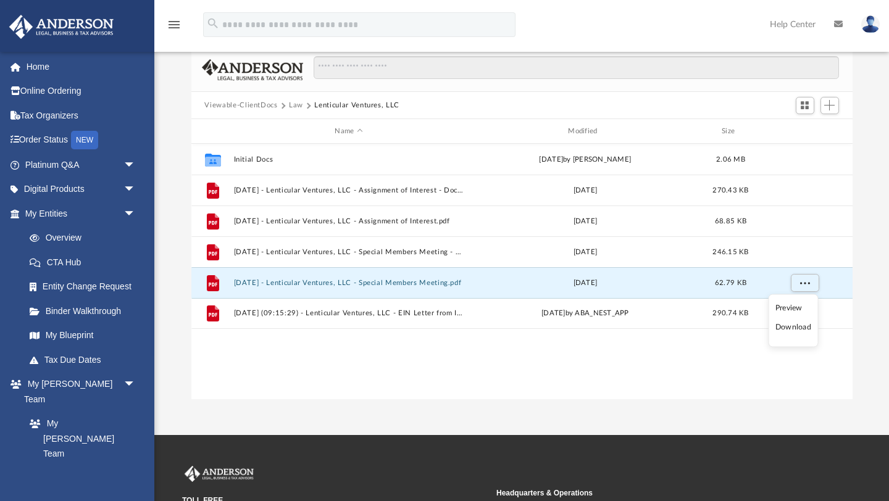
click at [804, 327] on li "Download" at bounding box center [793, 327] width 36 height 13
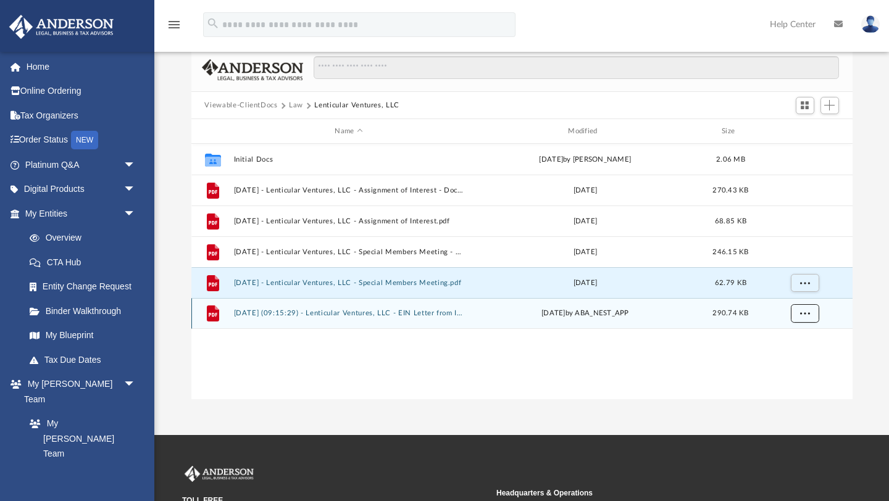
click at [802, 312] on span "More options" at bounding box center [804, 313] width 10 height 7
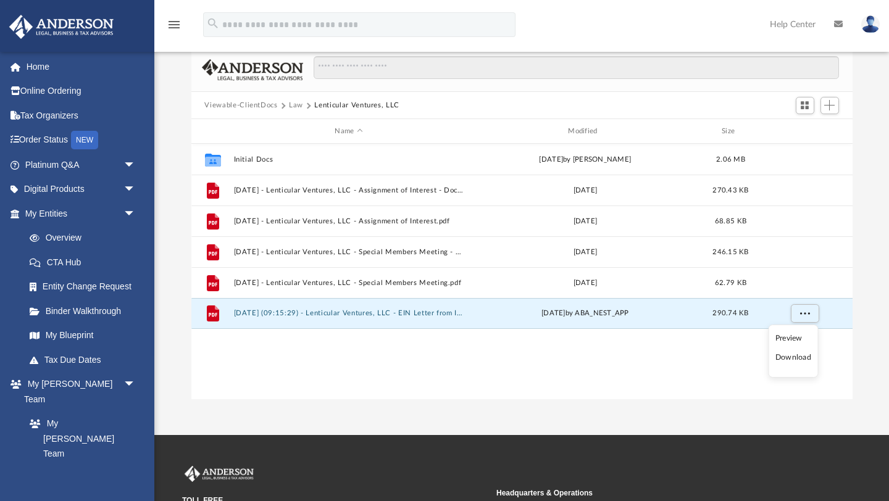
click at [804, 360] on li "Download" at bounding box center [793, 357] width 36 height 13
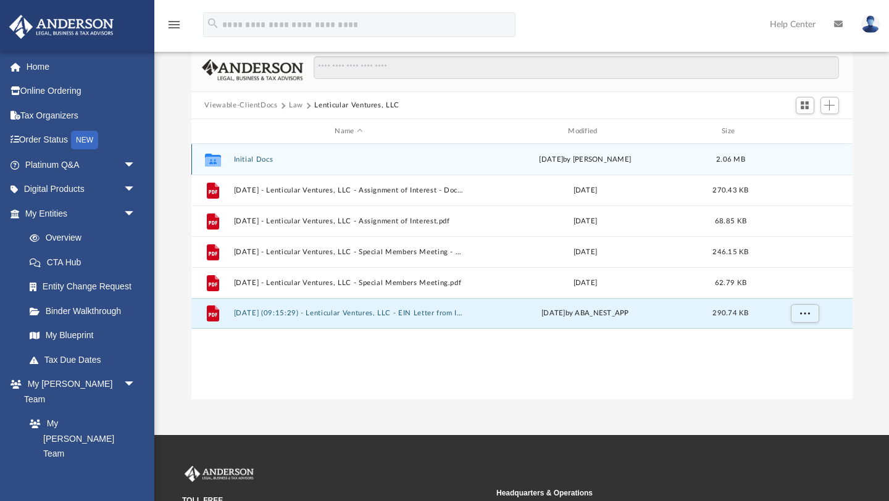
click at [454, 157] on button "Initial Docs" at bounding box center [348, 160] width 231 height 8
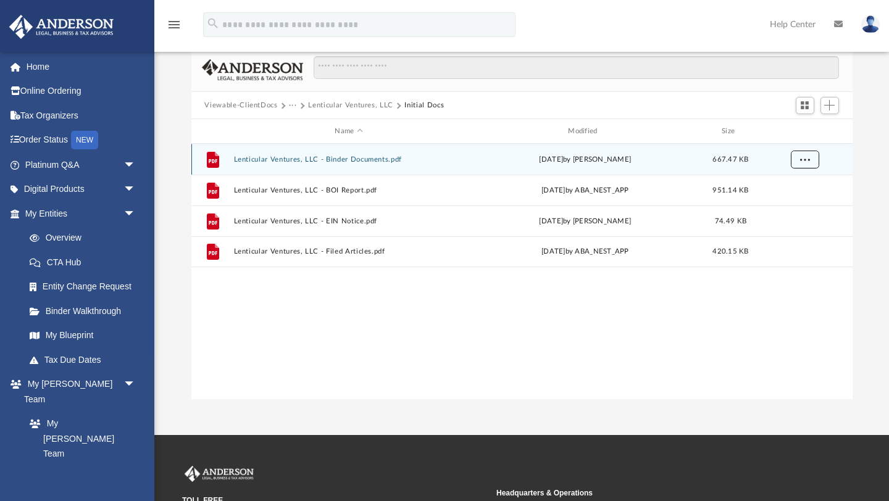
click at [816, 160] on button "More options" at bounding box center [804, 160] width 28 height 19
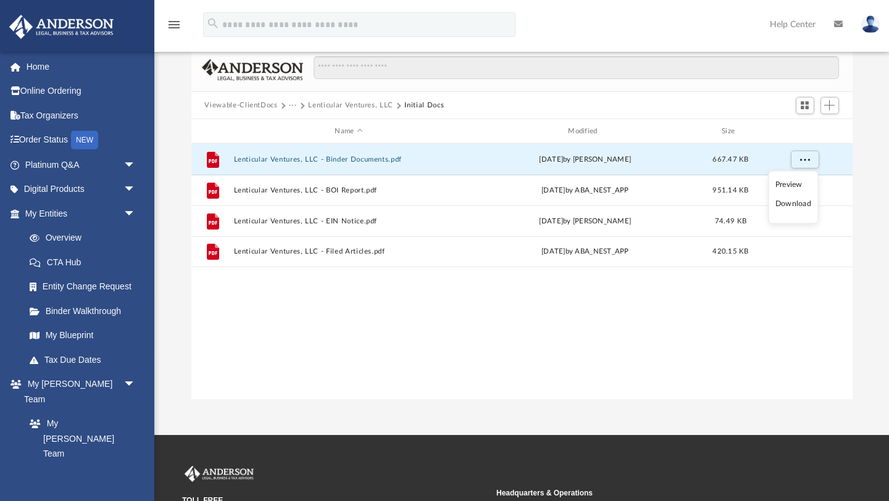
click at [809, 203] on li "Download" at bounding box center [793, 204] width 36 height 13
click at [803, 156] on span "More options" at bounding box center [804, 159] width 10 height 7
click at [804, 205] on li "Download" at bounding box center [793, 204] width 36 height 13
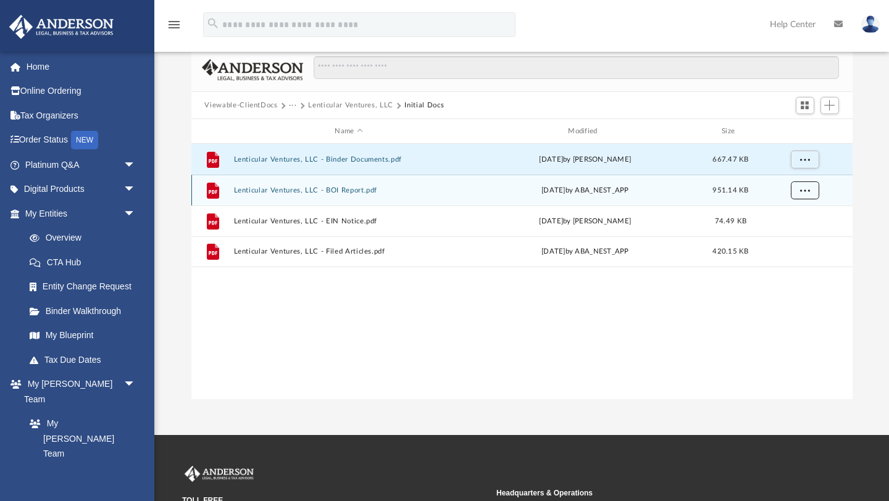
click at [806, 190] on span "More options" at bounding box center [804, 190] width 10 height 7
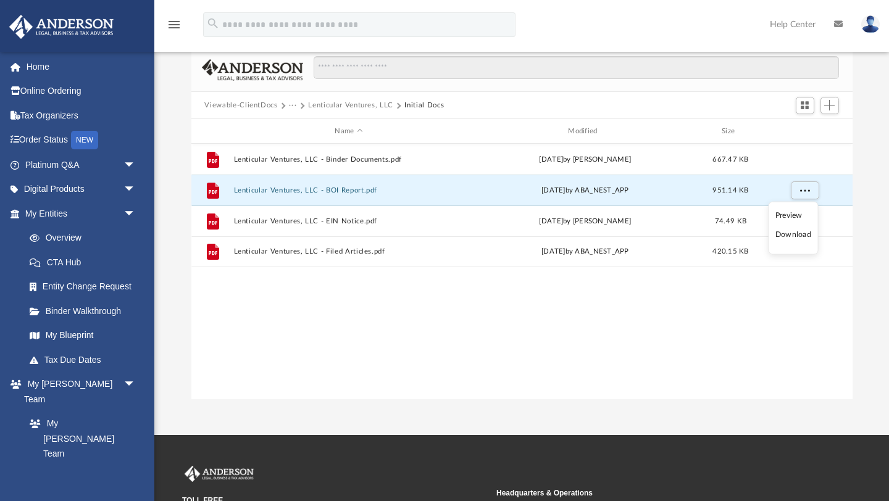
click at [811, 234] on li "Download" at bounding box center [793, 234] width 36 height 13
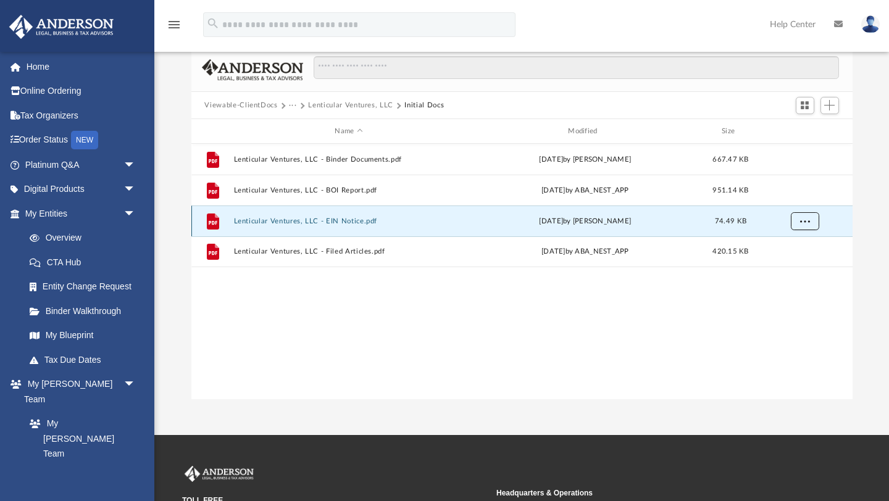
click at [815, 225] on button "More options" at bounding box center [804, 221] width 28 height 19
click at [811, 264] on li "Download" at bounding box center [793, 265] width 36 height 13
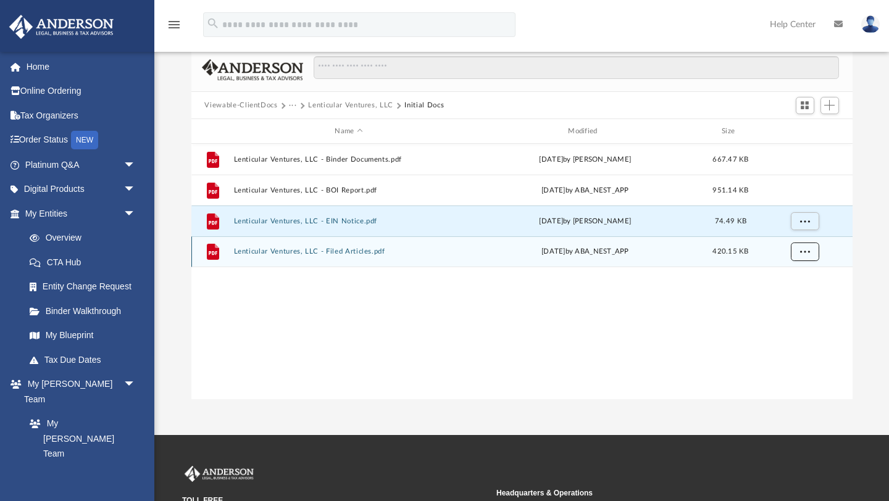
click at [816, 252] on button "More options" at bounding box center [804, 252] width 28 height 19
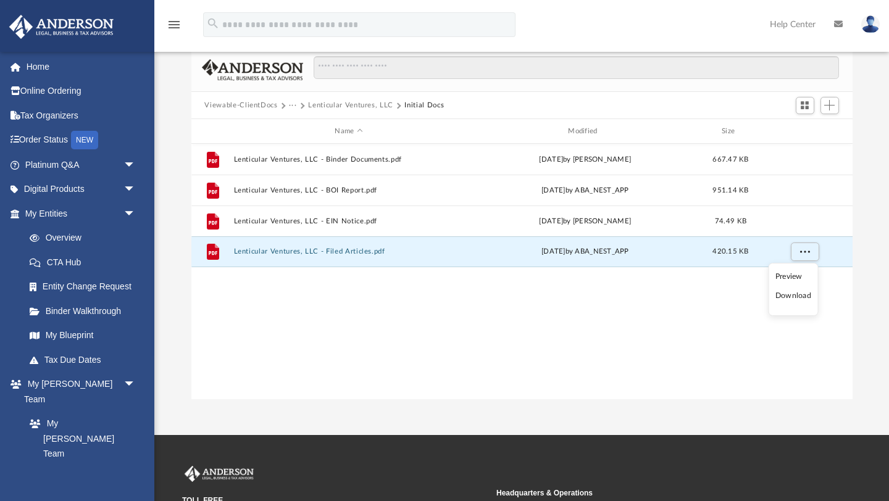
click at [808, 298] on li "Download" at bounding box center [793, 296] width 36 height 13
